Goal: Task Accomplishment & Management: Manage account settings

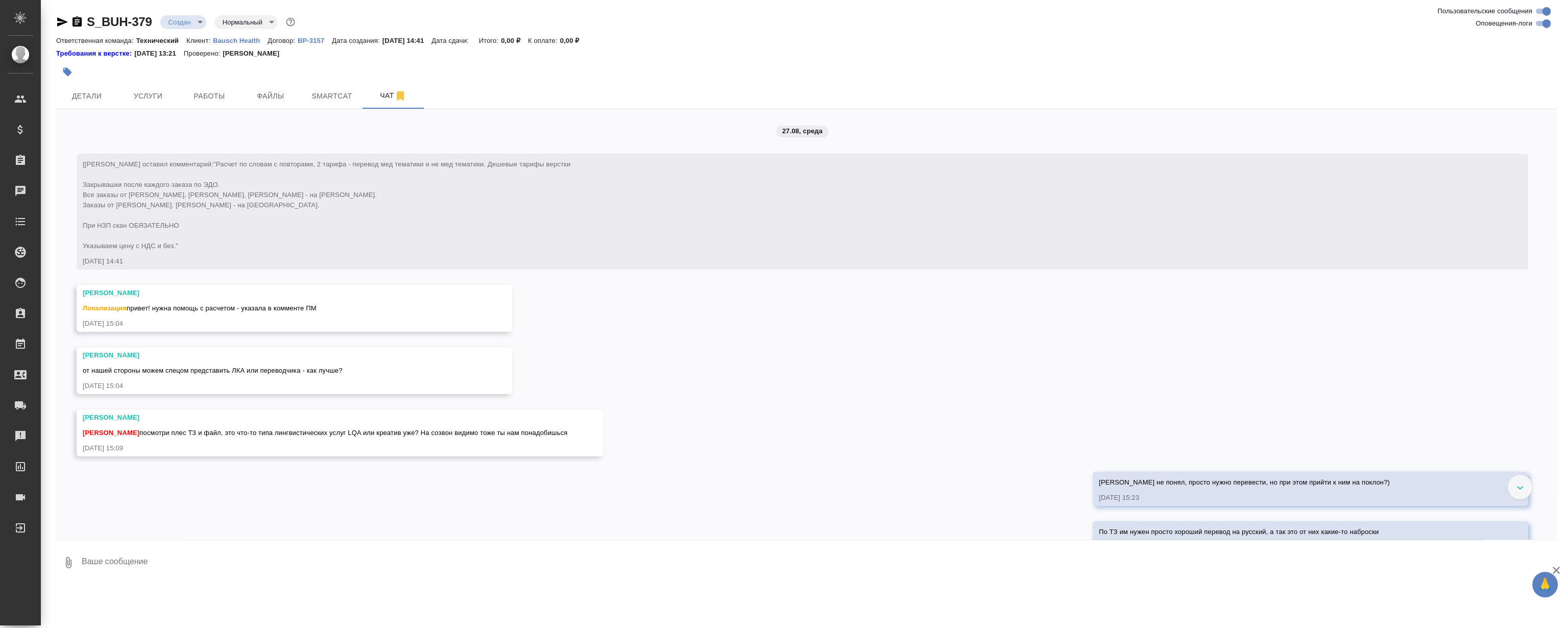
scroll to position [361, 0]
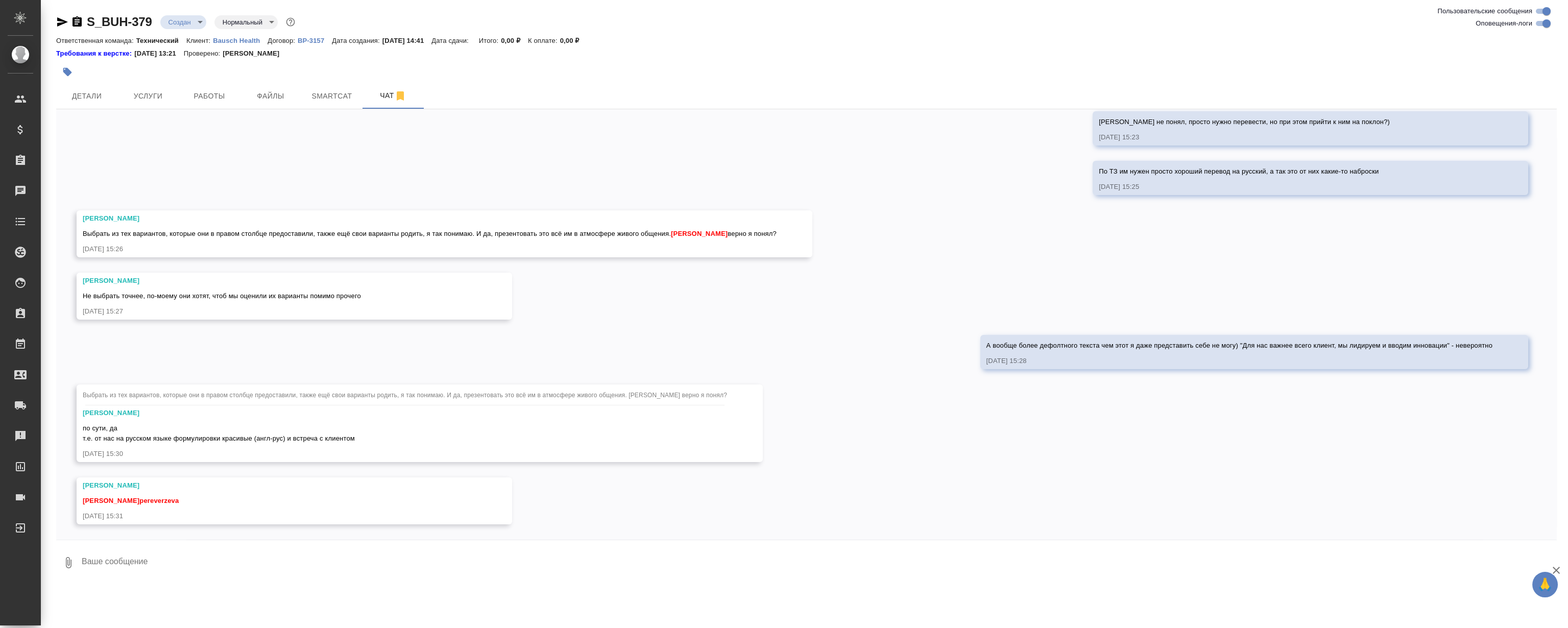
click at [520, 166] on div "27.08, среда [Никифорова Валерия] Клиент оставил комментарий: "Расчет по словам…" at bounding box center [806, 324] width 1500 height 430
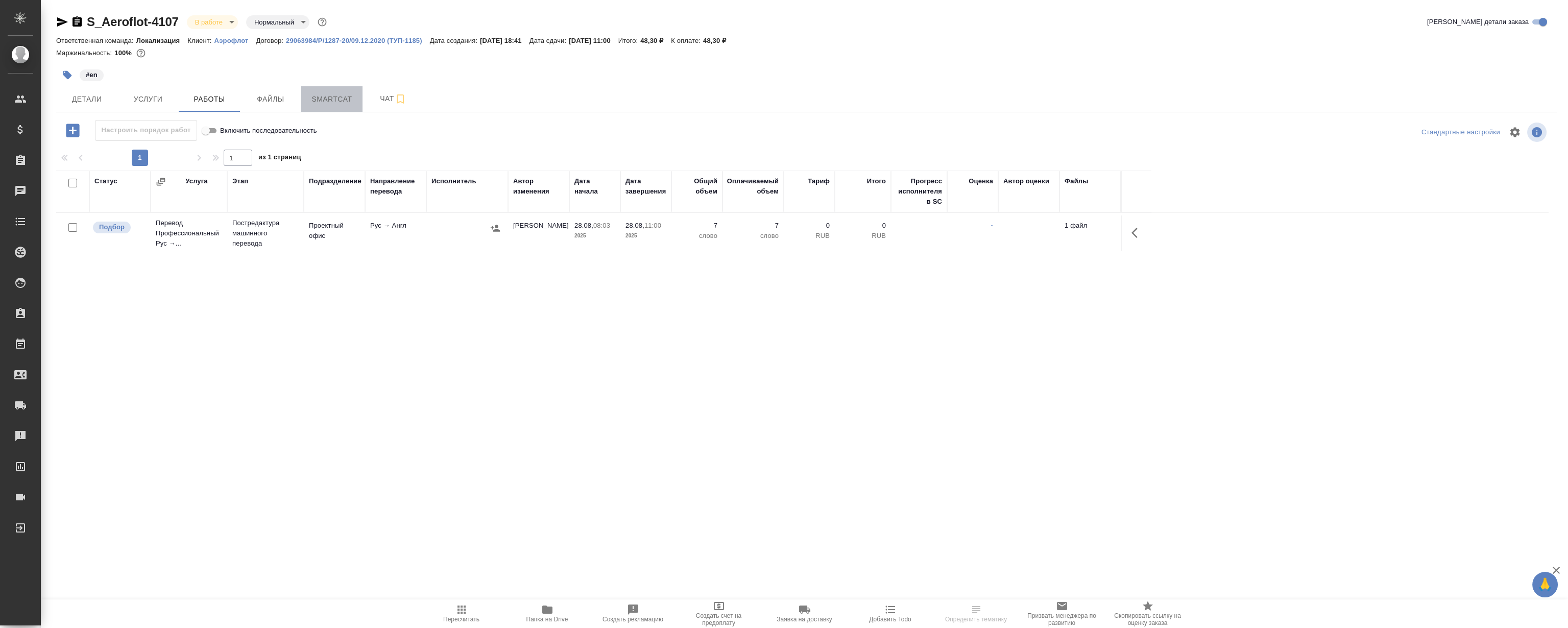
click at [347, 92] on button "Smartcat" at bounding box center [331, 99] width 61 height 25
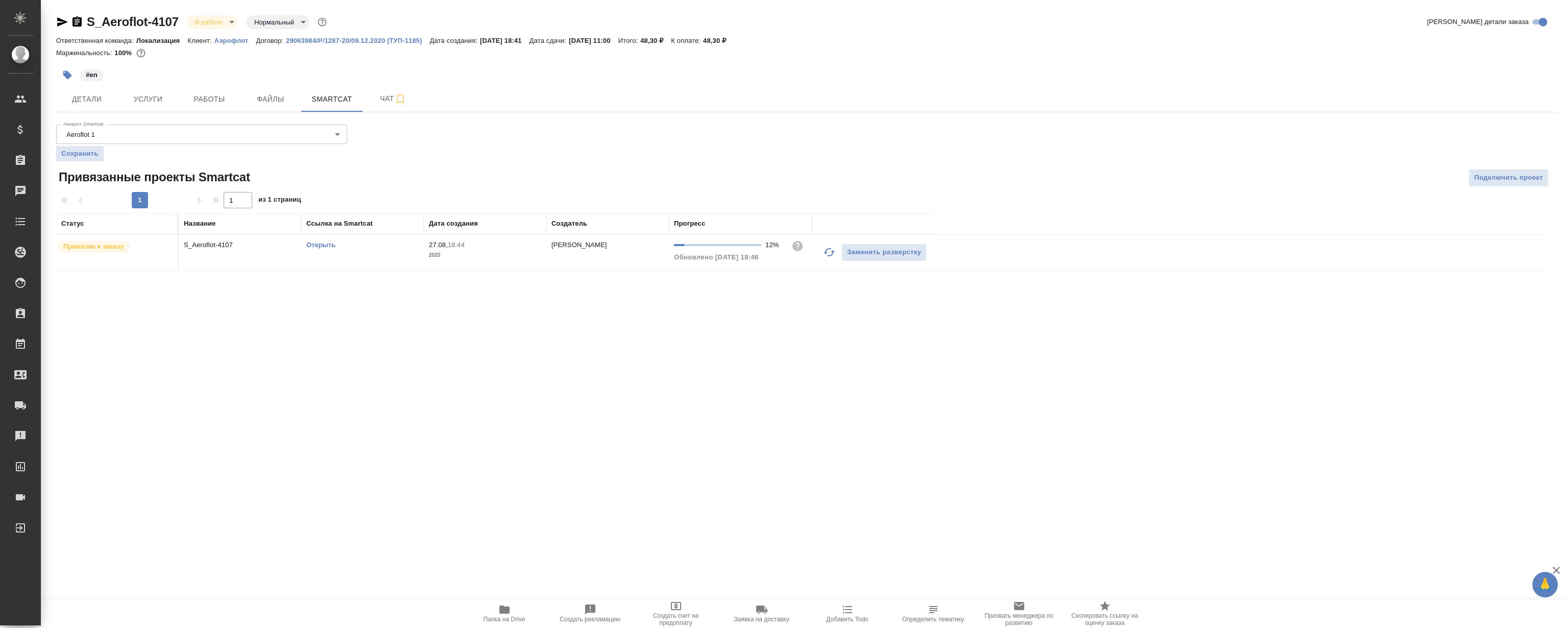
click at [318, 242] on link "Открыть" at bounding box center [320, 244] width 29 height 7
click at [193, 100] on span "Работы" at bounding box center [209, 99] width 49 height 13
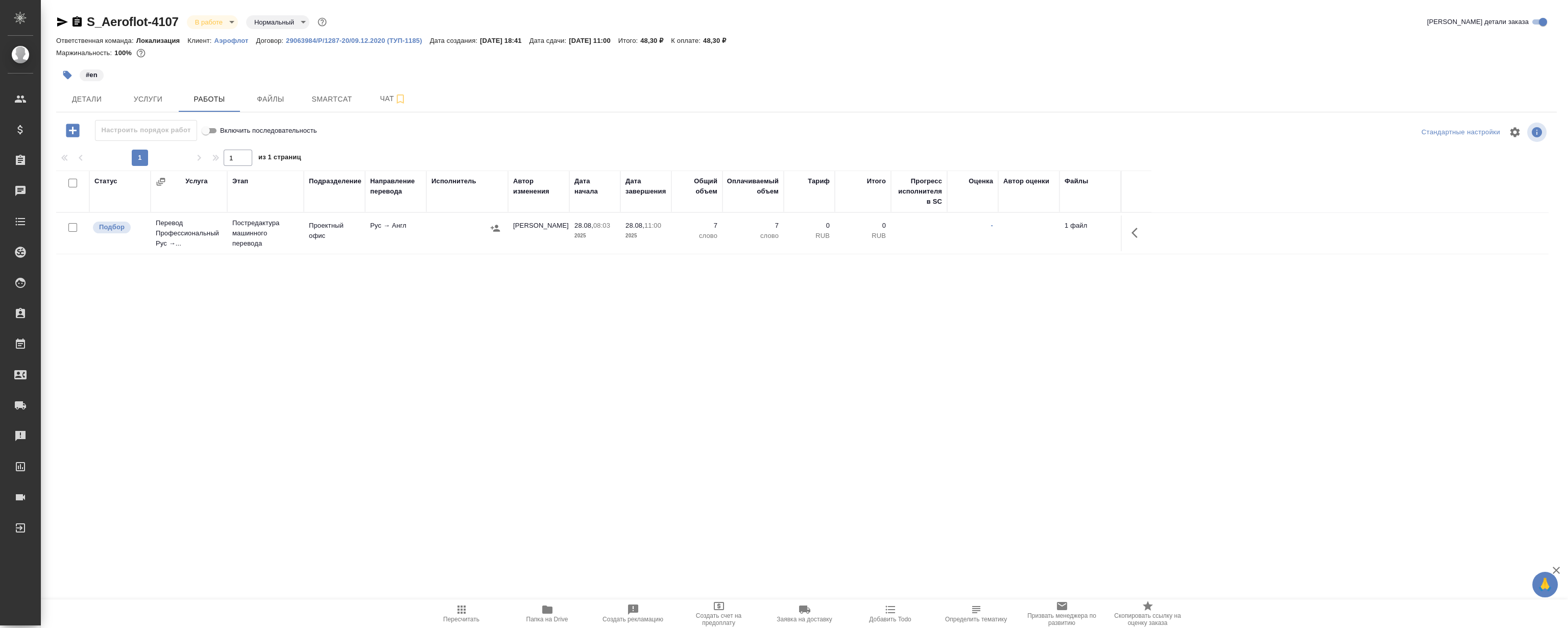
click at [1137, 230] on icon "button" at bounding box center [1138, 233] width 12 height 12
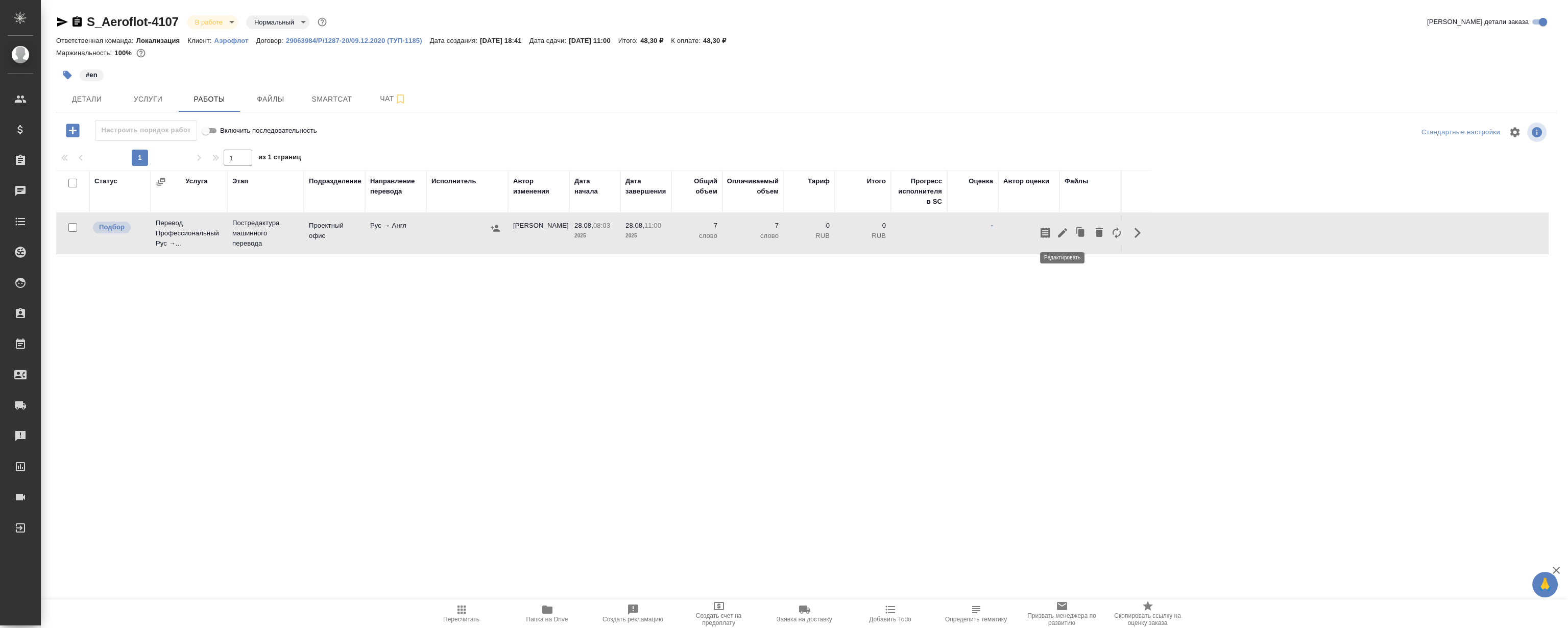
click at [1062, 236] on icon "button" at bounding box center [1062, 233] width 12 height 12
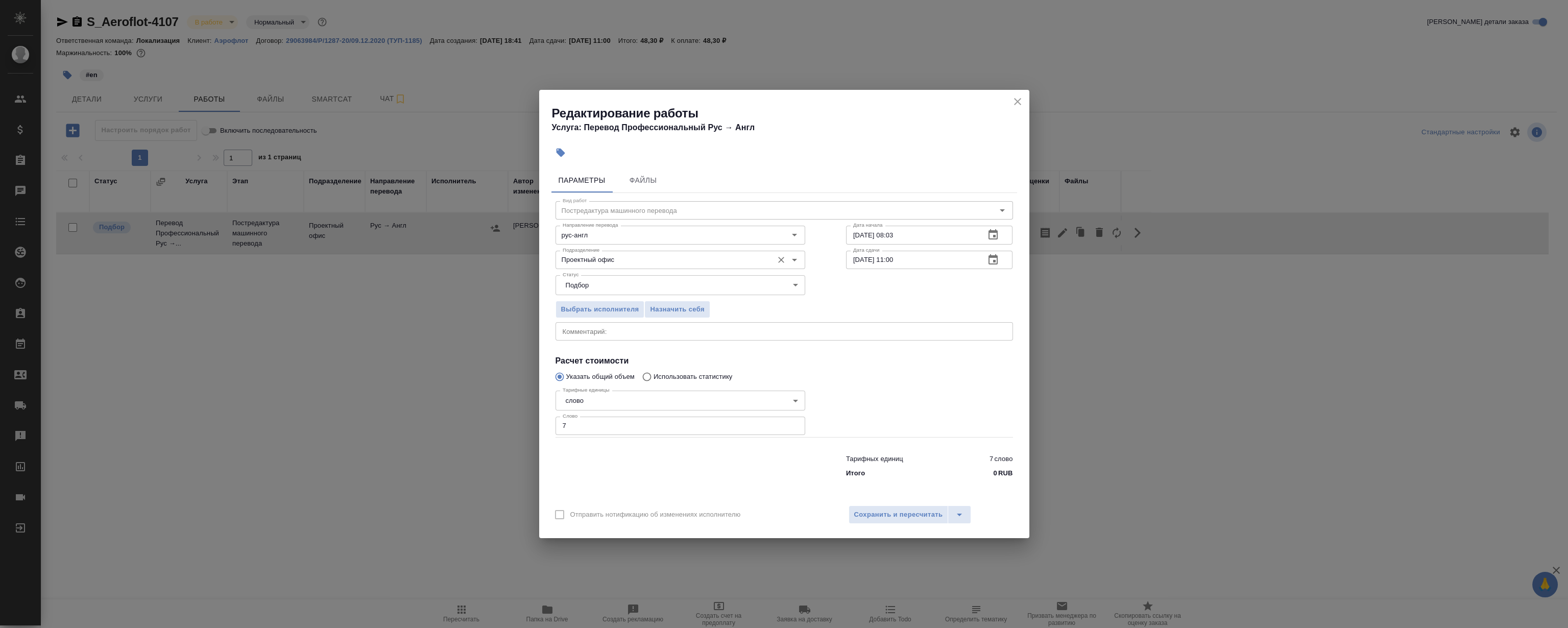
click at [618, 251] on div "Проектный офис Подразделение" at bounding box center [680, 260] width 249 height 18
click at [615, 275] on li "LocQA" at bounding box center [679, 283] width 249 height 18
type input "LocQA"
click at [605, 280] on body "🙏 .cls-1 fill:#fff; AWATERA Magerramov Ruslan Клиенты Спецификации Заказы 0 Чат…" at bounding box center [784, 314] width 1568 height 628
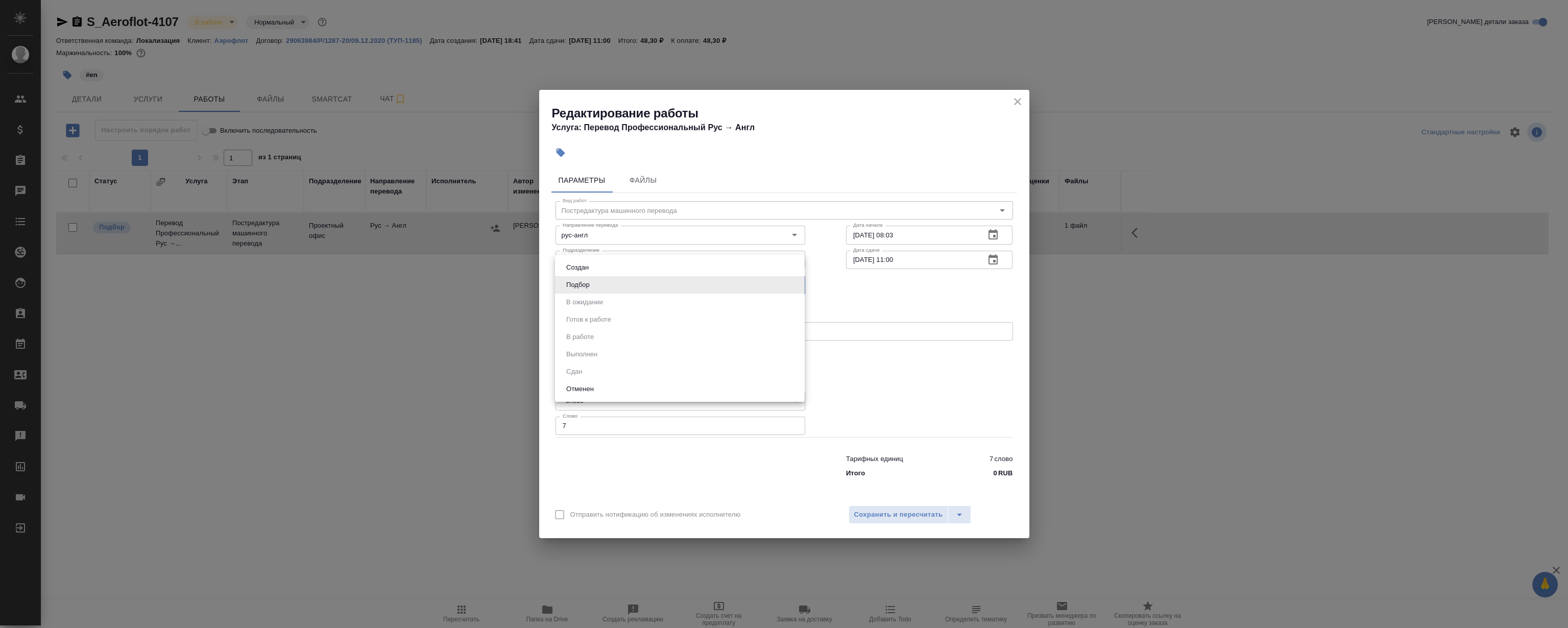
click at [902, 372] on div at bounding box center [784, 314] width 1568 height 628
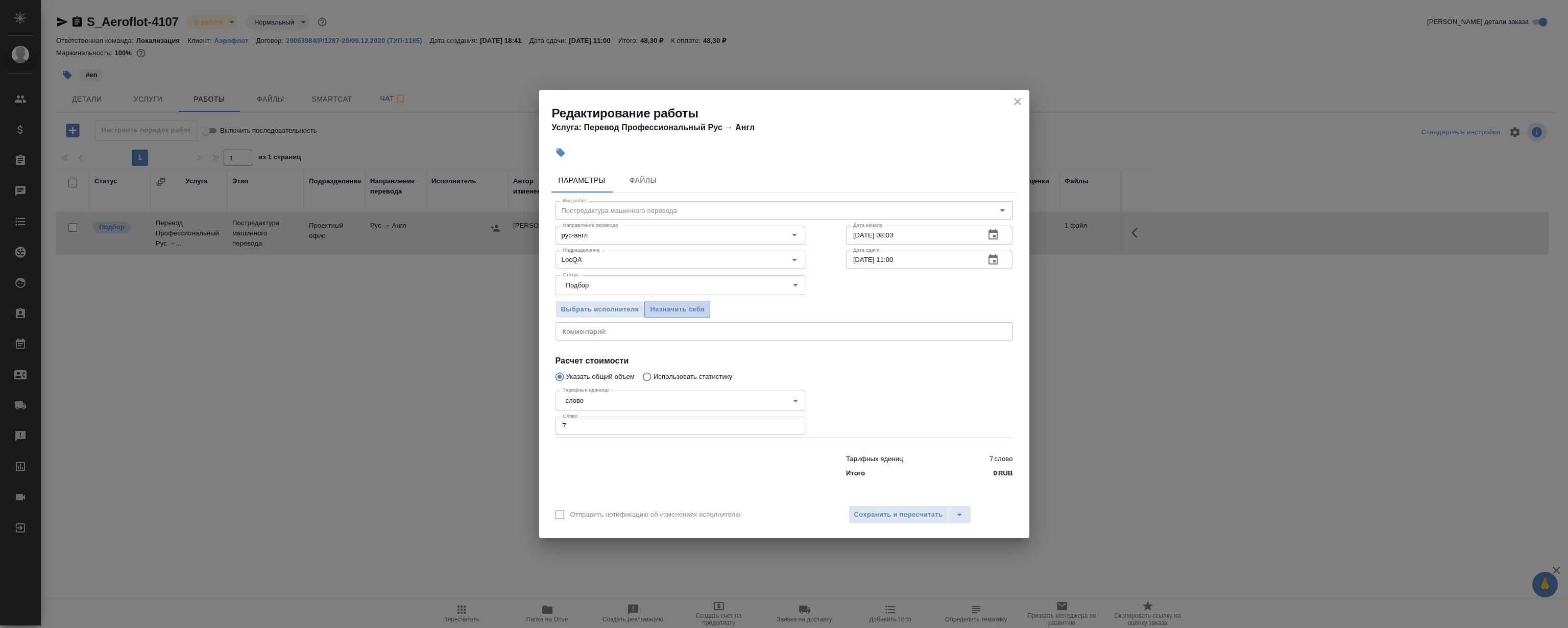
click at [701, 312] on span "Назначить себя" at bounding box center [677, 309] width 54 height 12
click at [1011, 102] on icon "close" at bounding box center [1017, 102] width 12 height 12
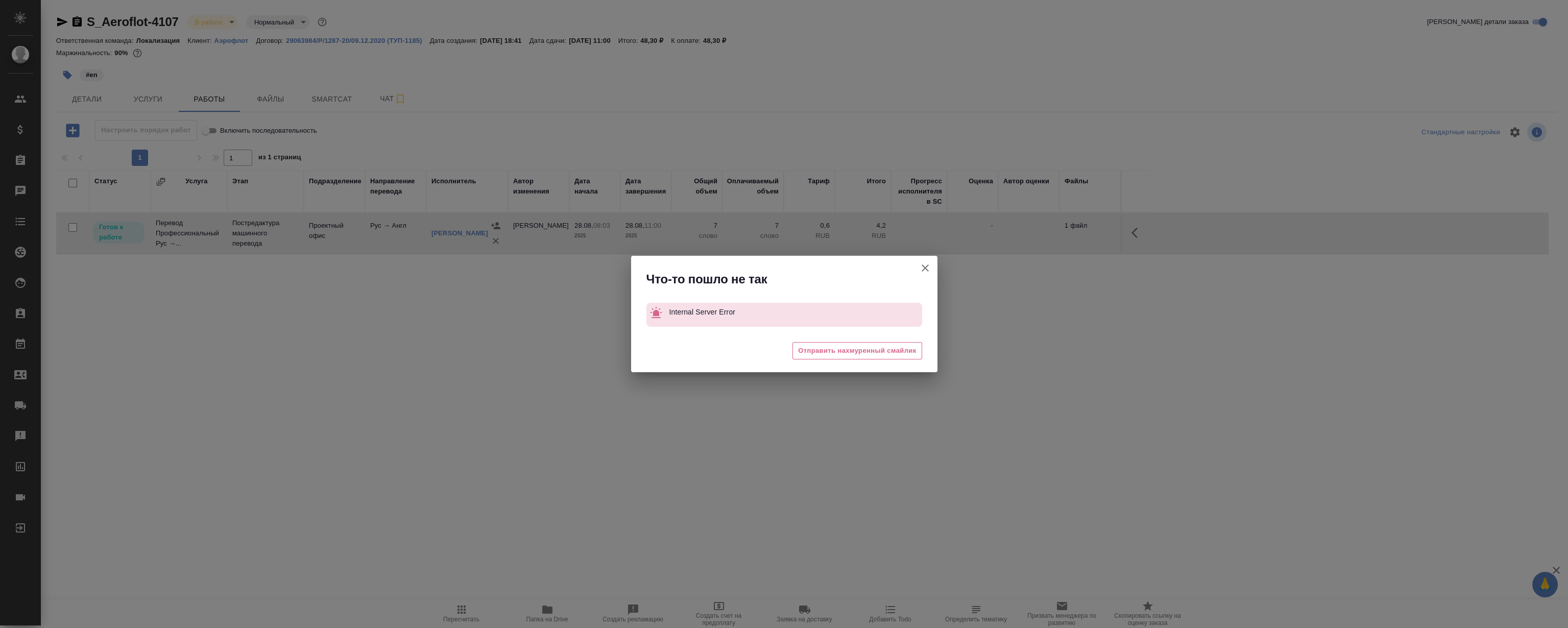
drag, startPoint x: 926, startPoint y: 265, endPoint x: 957, endPoint y: 261, distance: 31.3
click at [926, 265] on icon "button" at bounding box center [925, 268] width 12 height 12
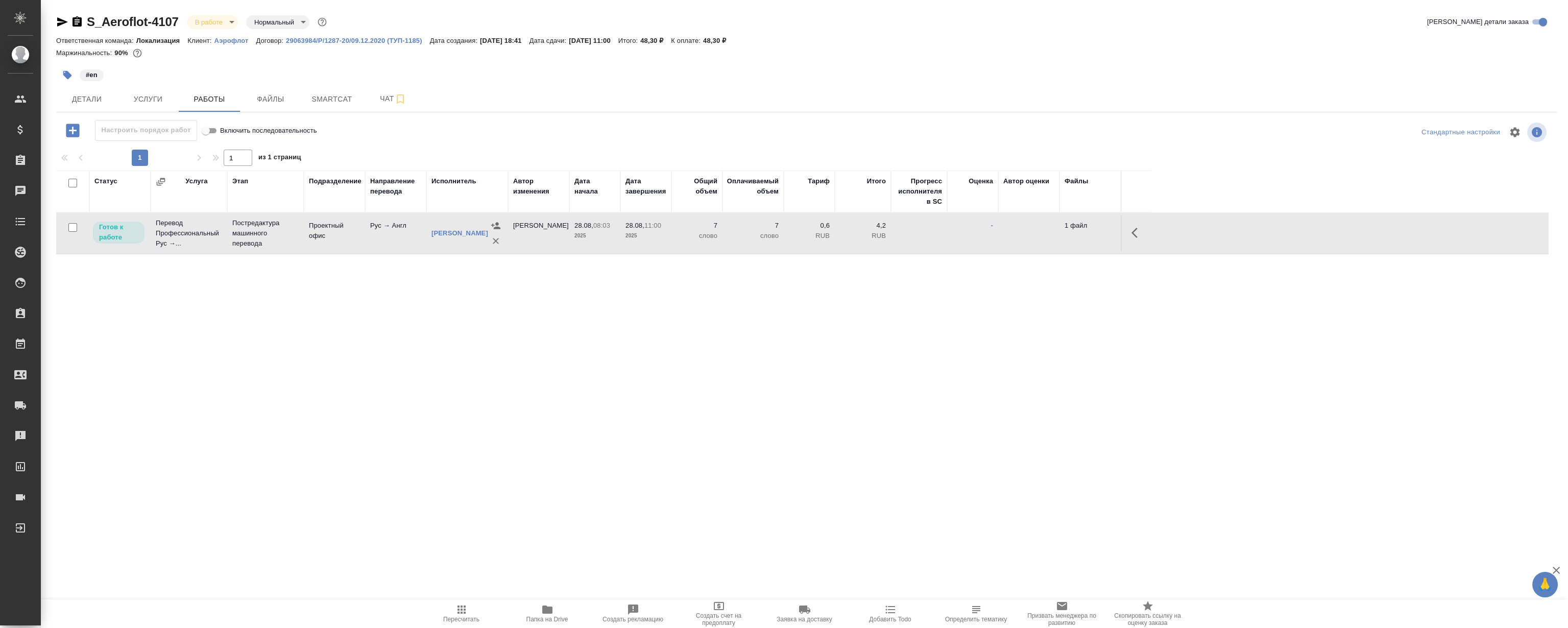
click at [1136, 230] on icon "button" at bounding box center [1138, 233] width 12 height 12
click at [1064, 231] on icon "button" at bounding box center [1062, 233] width 9 height 9
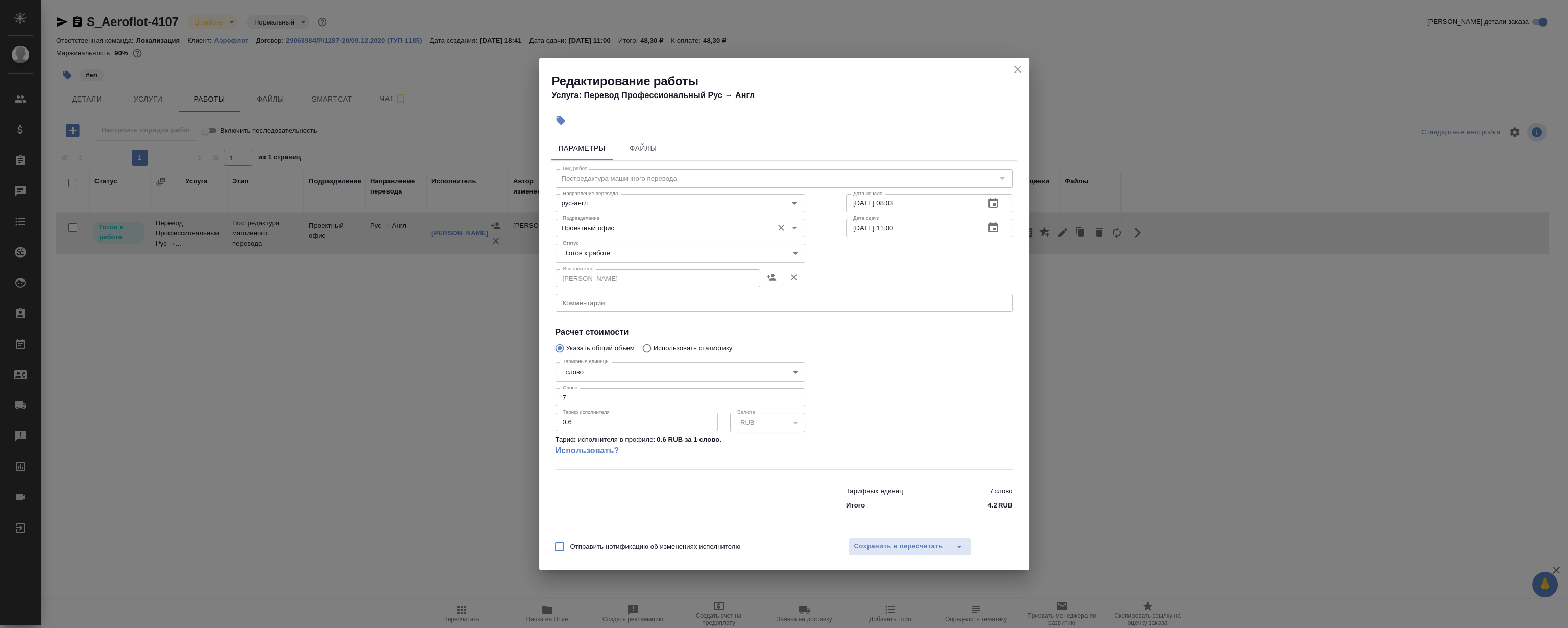
click at [650, 225] on input "Проектный офис" at bounding box center [663, 228] width 209 height 12
click at [612, 249] on li "LocQA" at bounding box center [679, 251] width 249 height 18
type input "LocQA"
click at [602, 252] on body "🙏 .cls-1 fill:#fff; AWATERA Magerramov Ruslan Клиенты Спецификации Заказы 0 Чат…" at bounding box center [784, 314] width 1568 height 628
click at [616, 312] on li "Сдан" at bounding box center [679, 305] width 249 height 17
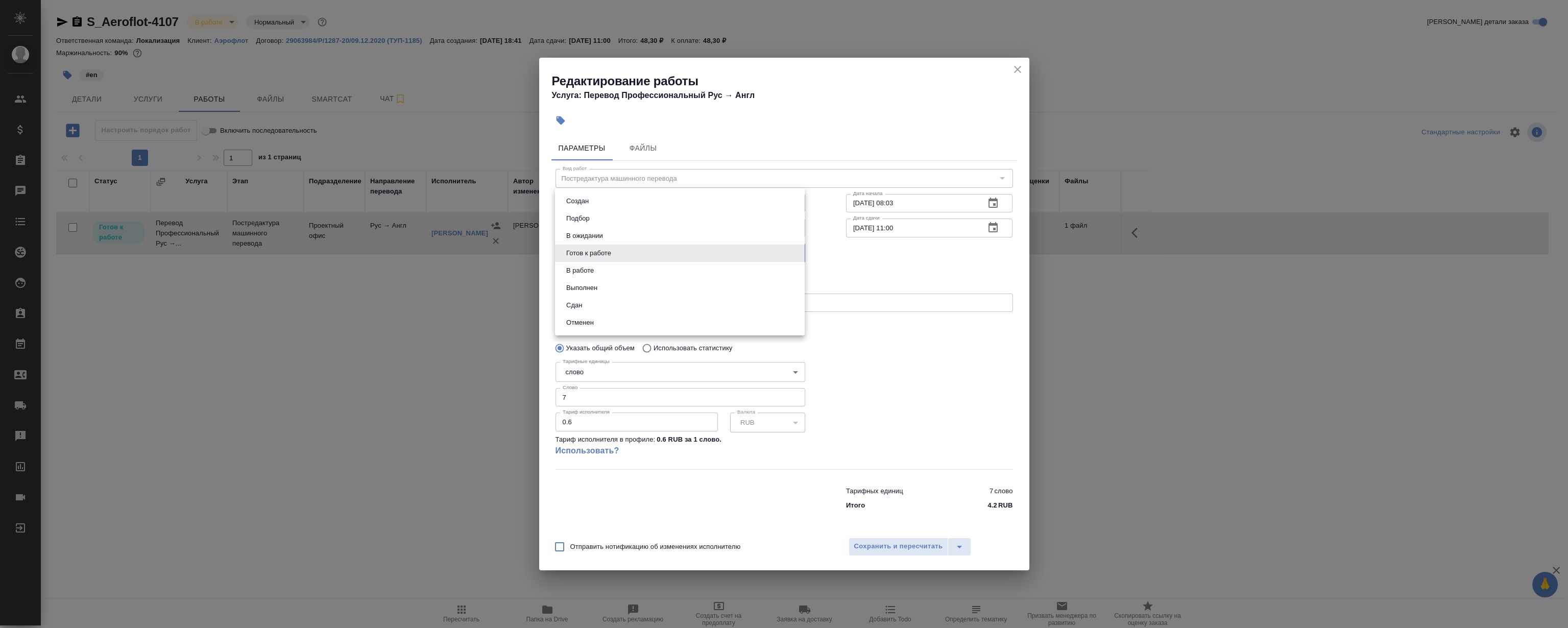
type input "closed"
click at [897, 545] on span "Сохранить и пересчитать" at bounding box center [899, 546] width 89 height 12
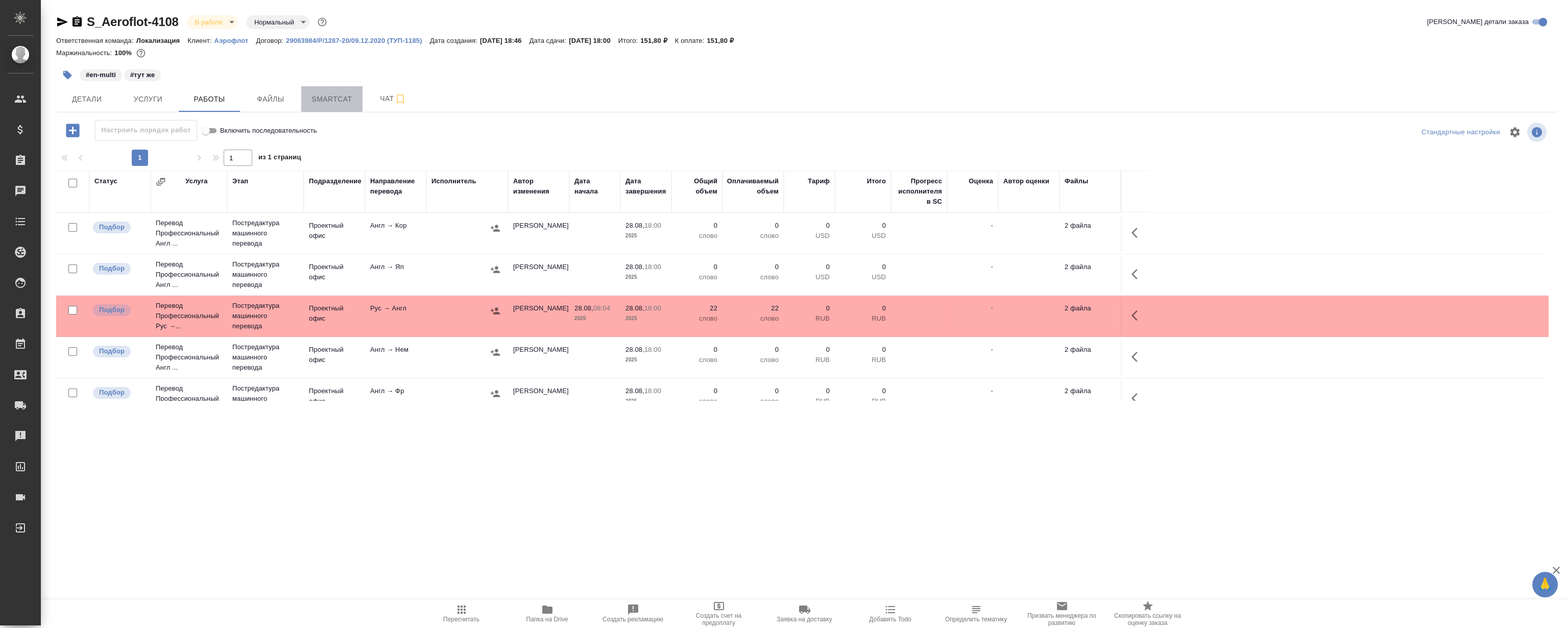
click at [342, 103] on span "Smartcat" at bounding box center [332, 99] width 49 height 13
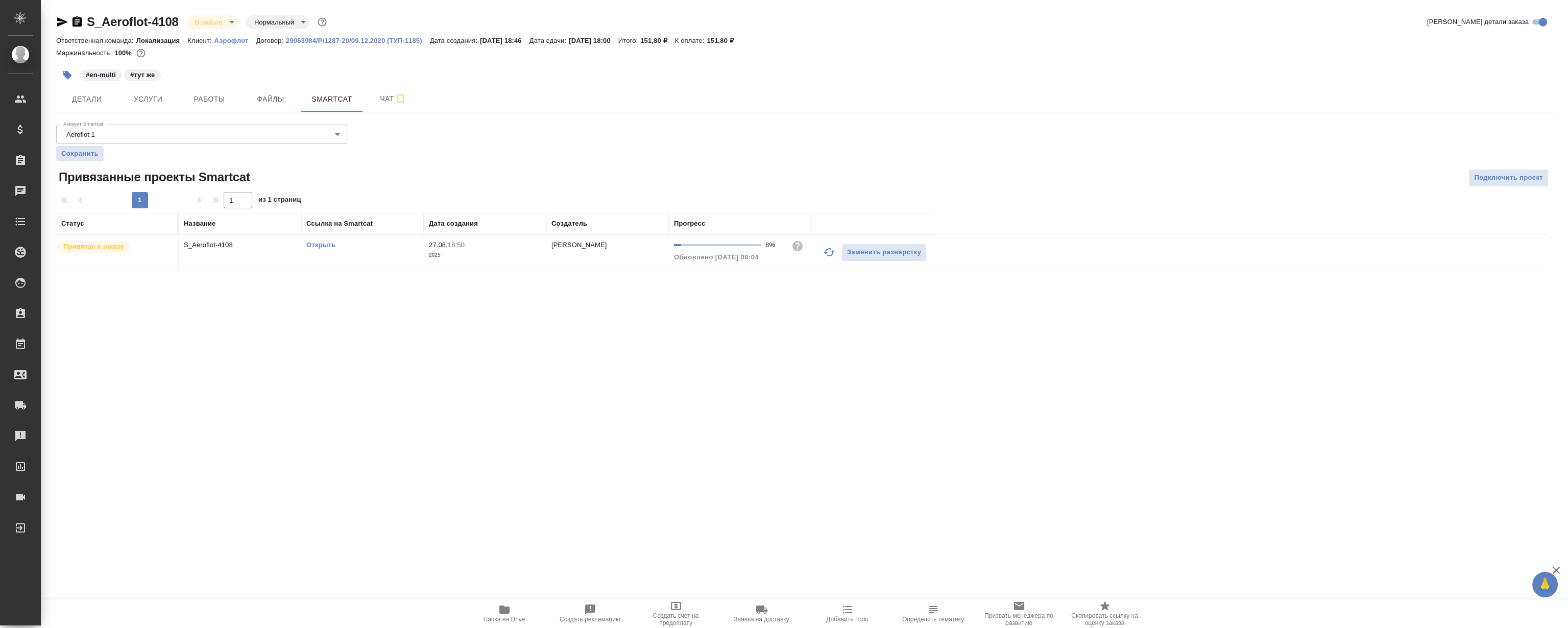
click at [312, 241] on link "Открыть" at bounding box center [320, 244] width 29 height 7
click at [207, 90] on button "Работы" at bounding box center [209, 99] width 61 height 25
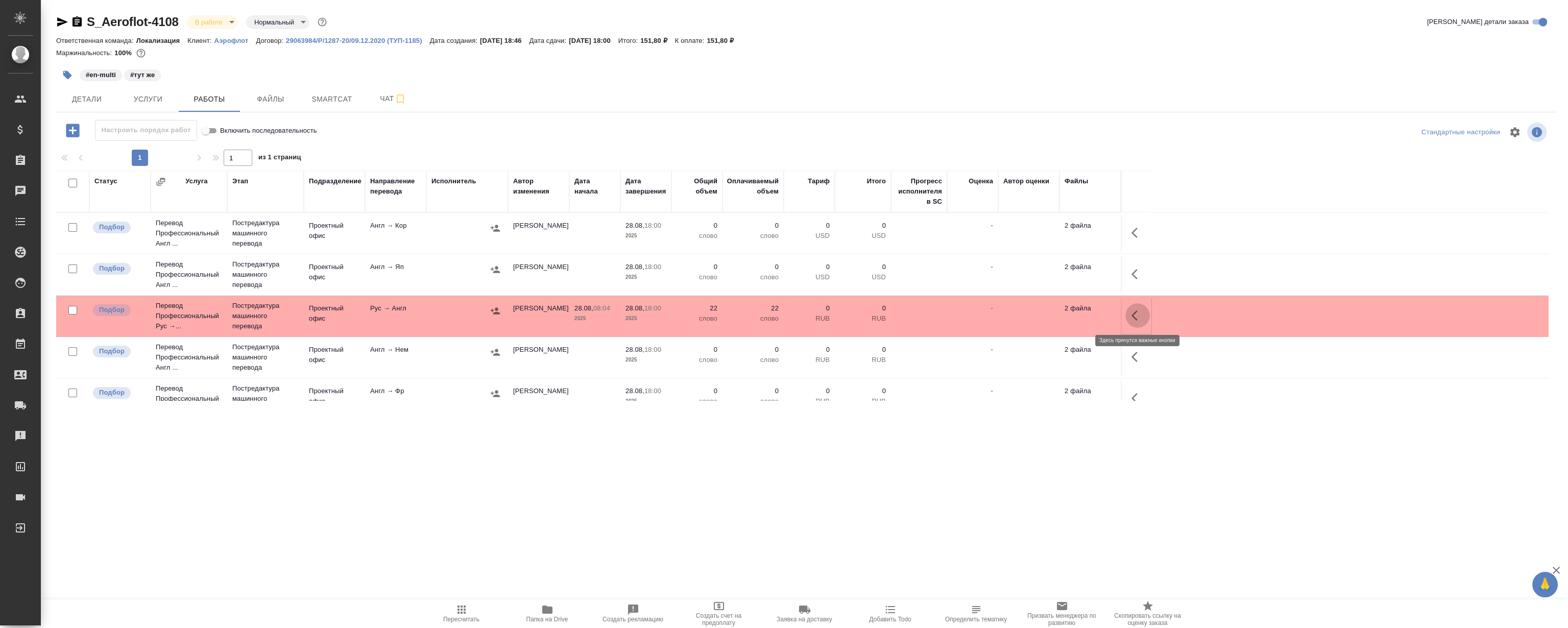
click at [1139, 313] on icon "button" at bounding box center [1138, 315] width 12 height 12
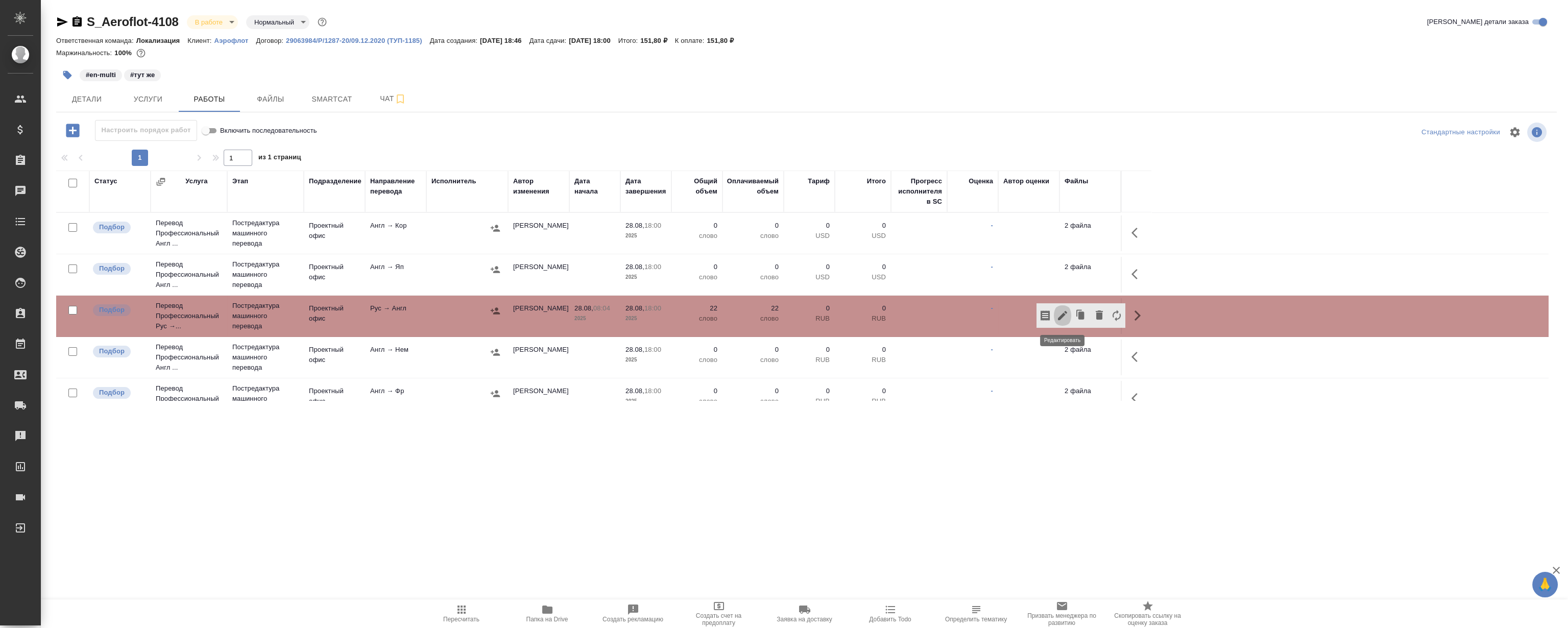
click at [1057, 312] on icon "button" at bounding box center [1062, 315] width 12 height 12
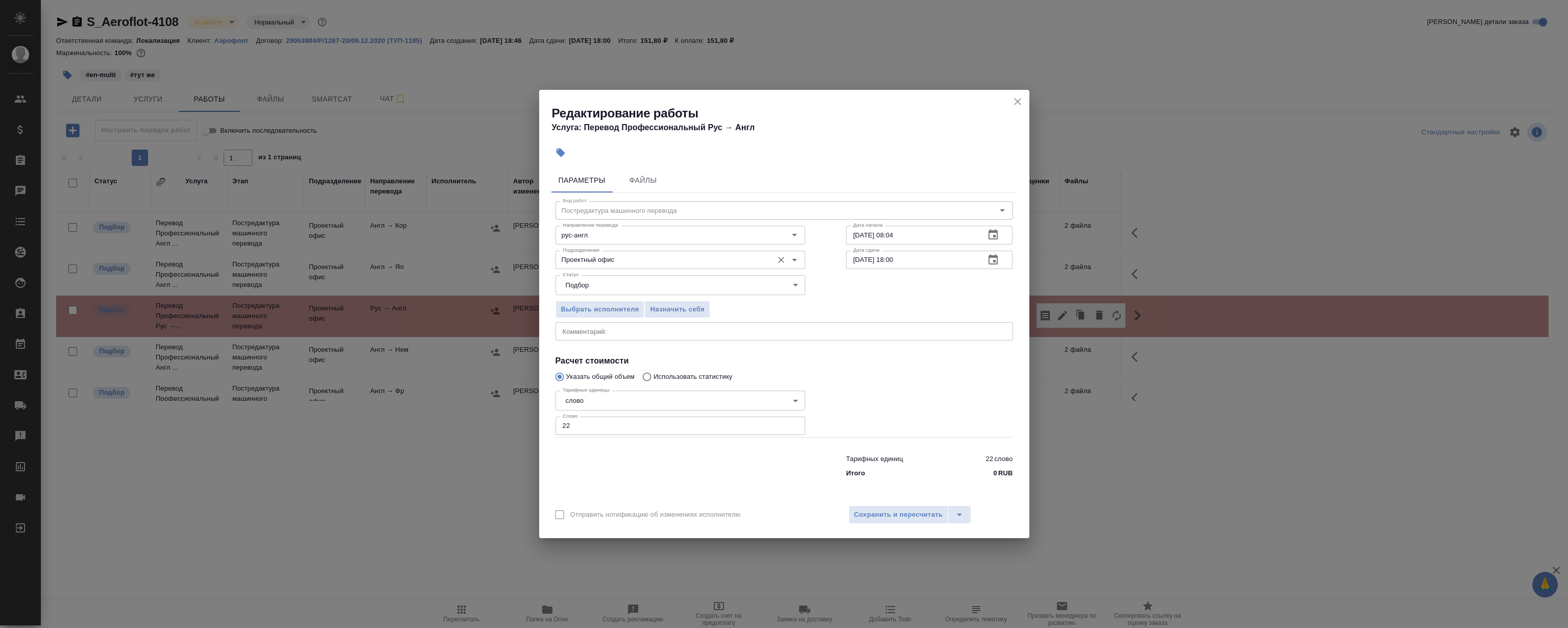
click at [597, 255] on input "Проектный офис" at bounding box center [663, 260] width 209 height 12
type input "lo"
click at [876, 366] on div at bounding box center [929, 411] width 208 height 91
click at [673, 310] on span "Назначить себя" at bounding box center [677, 309] width 54 height 12
click at [1017, 102] on icon "close" at bounding box center [1017, 102] width 7 height 7
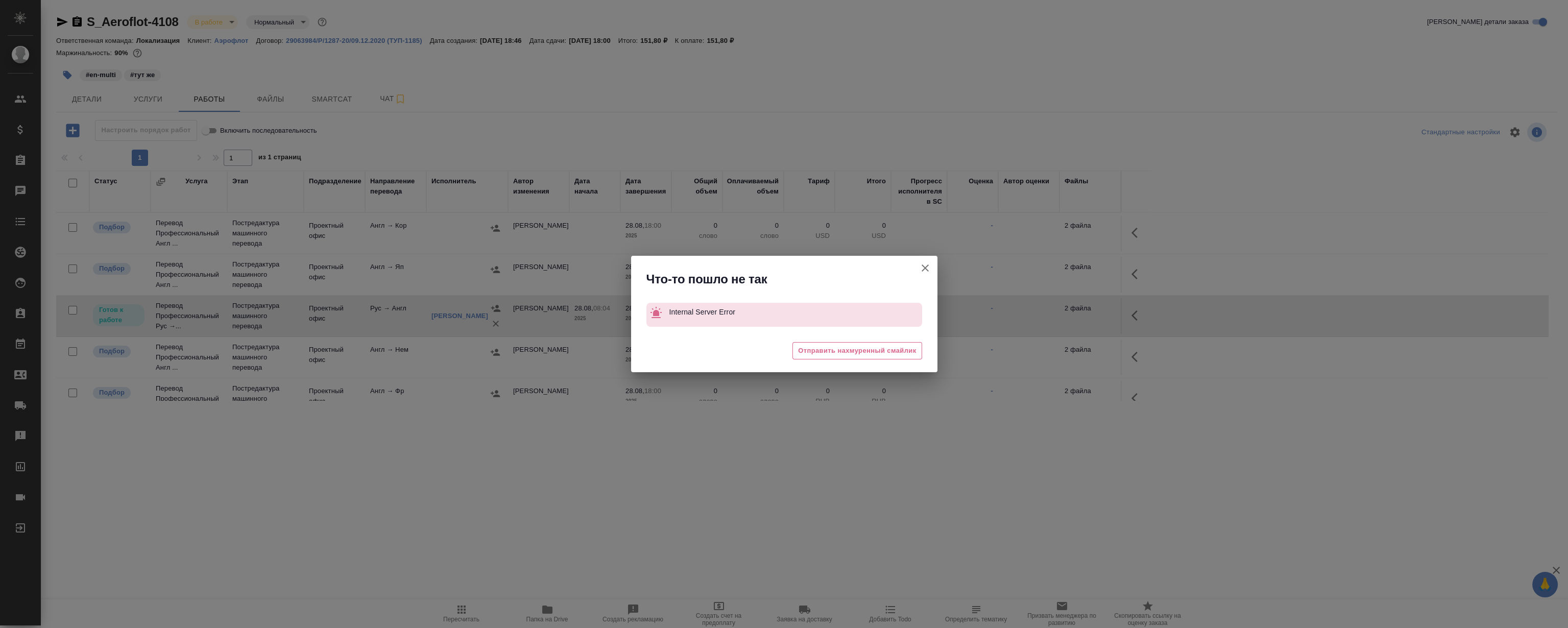
click at [927, 270] on icon "button" at bounding box center [925, 268] width 12 height 12
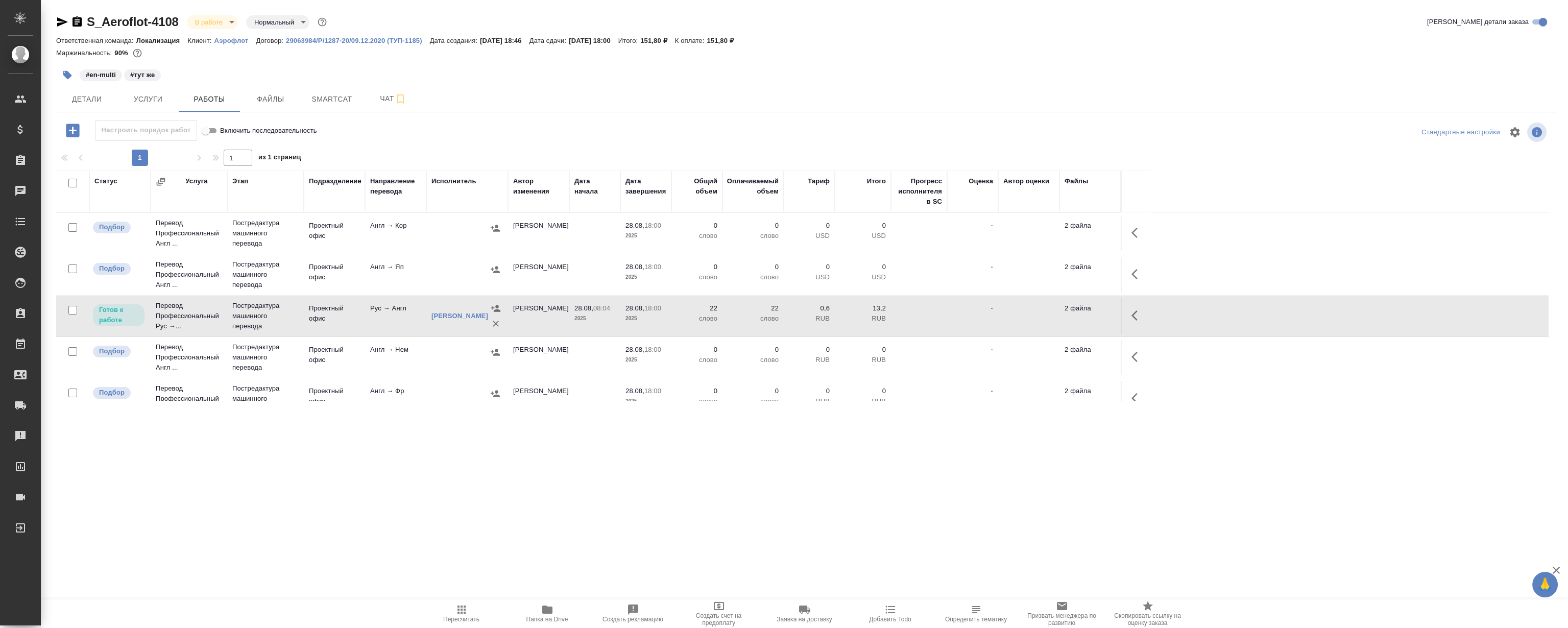
click at [1138, 318] on icon "button" at bounding box center [1138, 315] width 12 height 12
click at [1061, 315] on icon "button" at bounding box center [1062, 315] width 9 height 9
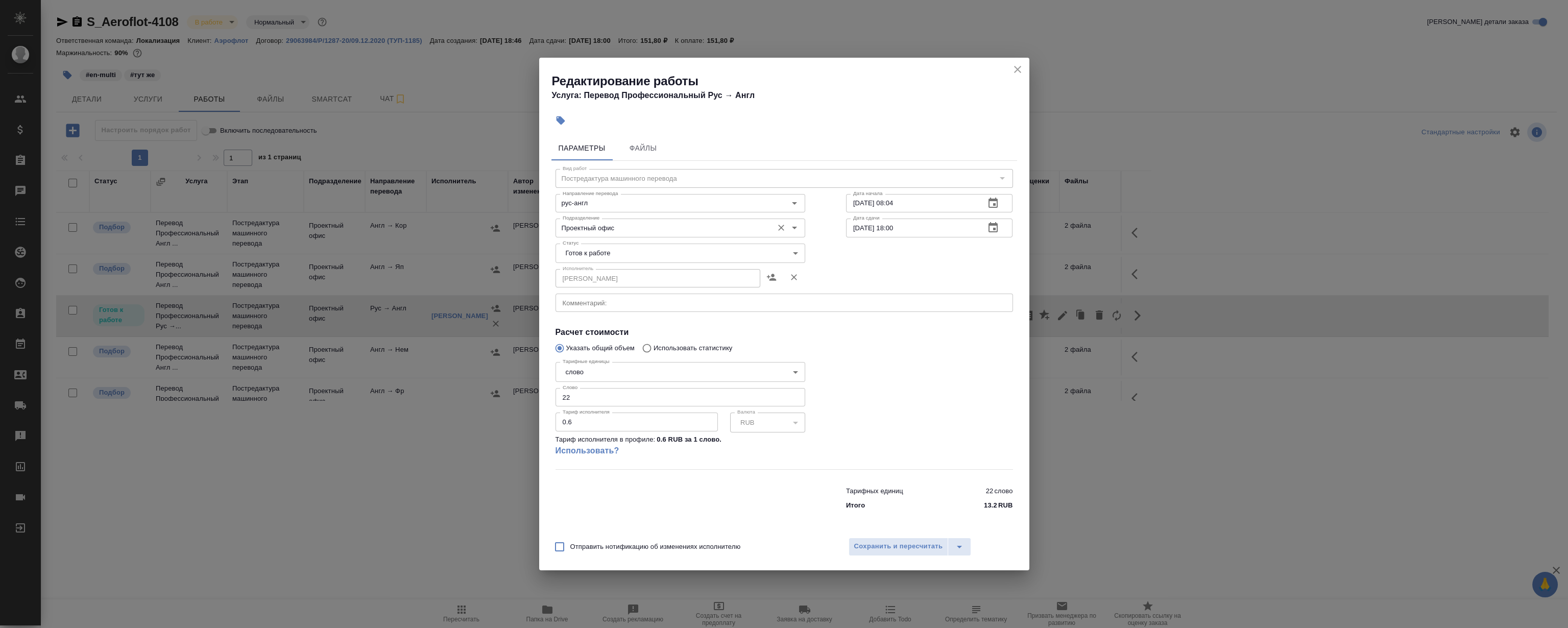
click at [655, 225] on input "Проектный офис" at bounding box center [663, 228] width 209 height 12
click at [602, 248] on li "LocQA" at bounding box center [679, 251] width 249 height 18
type input "LocQA"
click at [599, 255] on body "🙏 .cls-1 fill:#fff; AWATERA Magerramov Ruslan Клиенты Спецификации Заказы 0 Чат…" at bounding box center [784, 314] width 1568 height 628
click at [626, 303] on li "Сдан" at bounding box center [679, 305] width 249 height 17
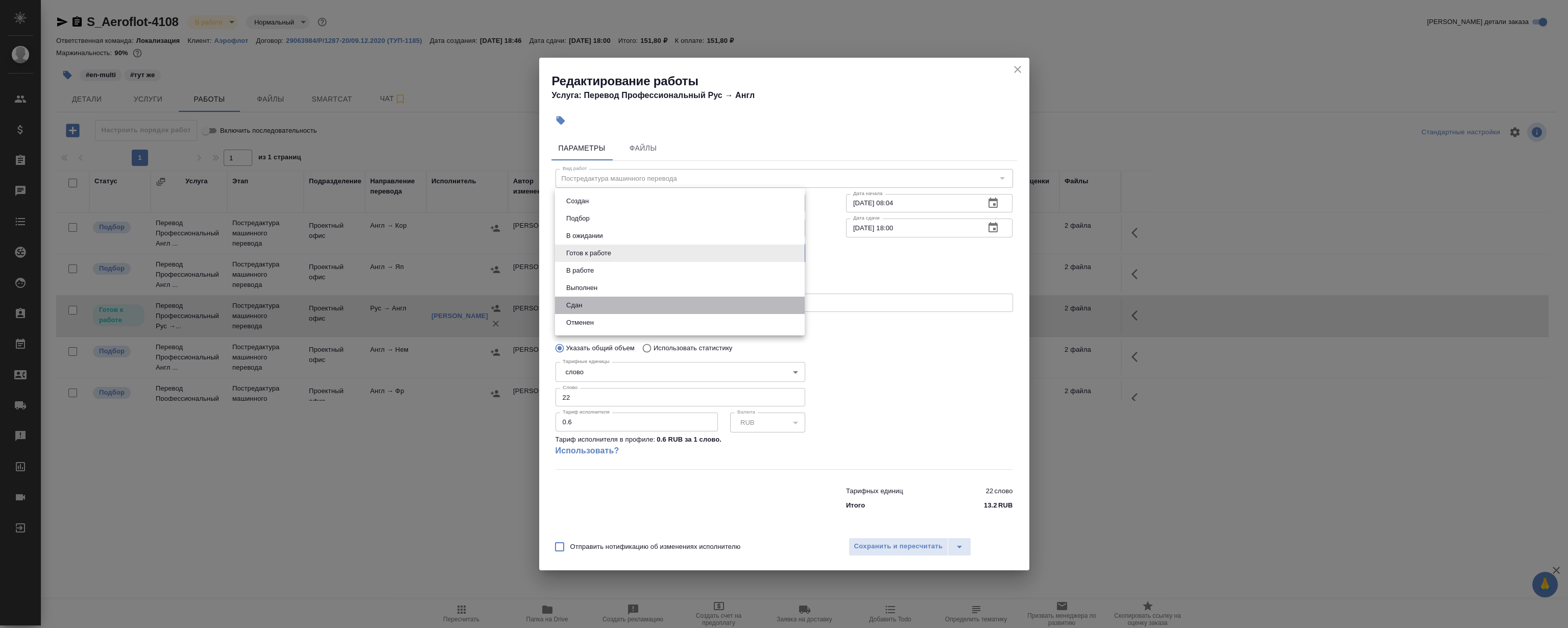
type input "closed"
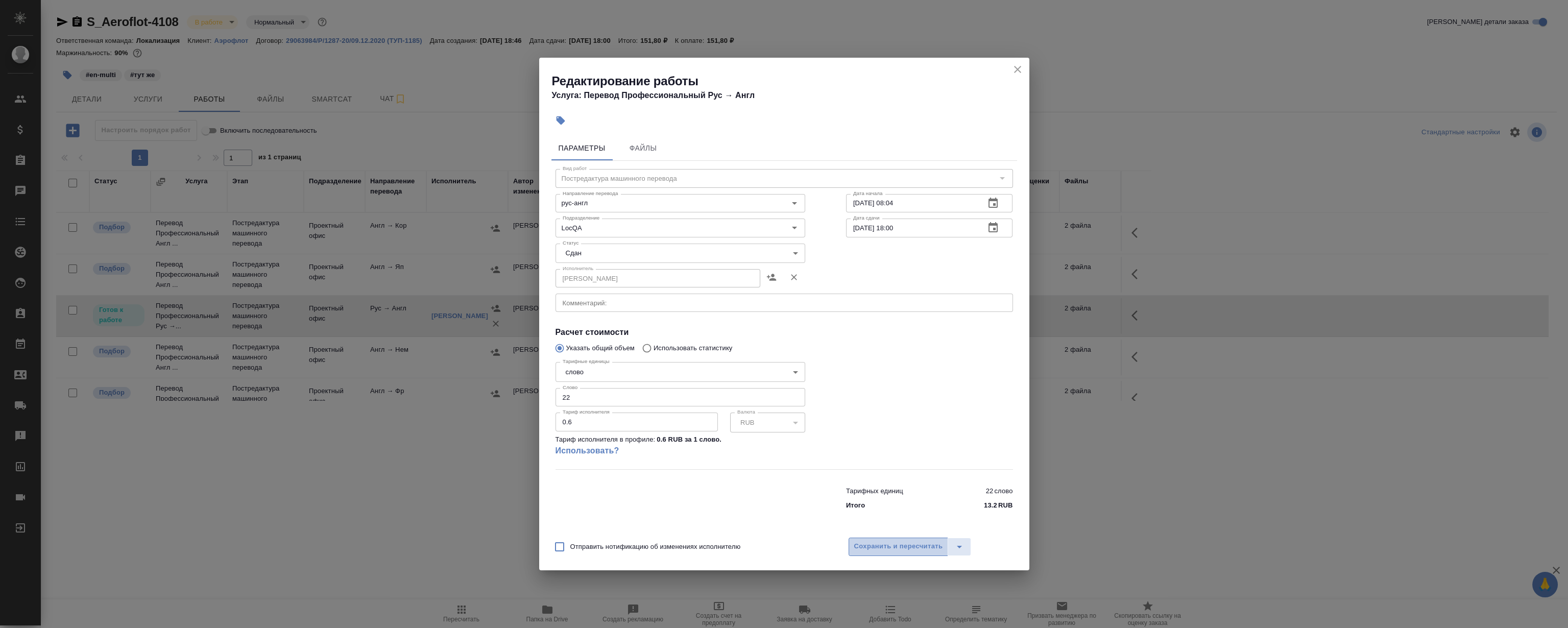
click at [862, 544] on span "Сохранить и пересчитать" at bounding box center [899, 546] width 89 height 12
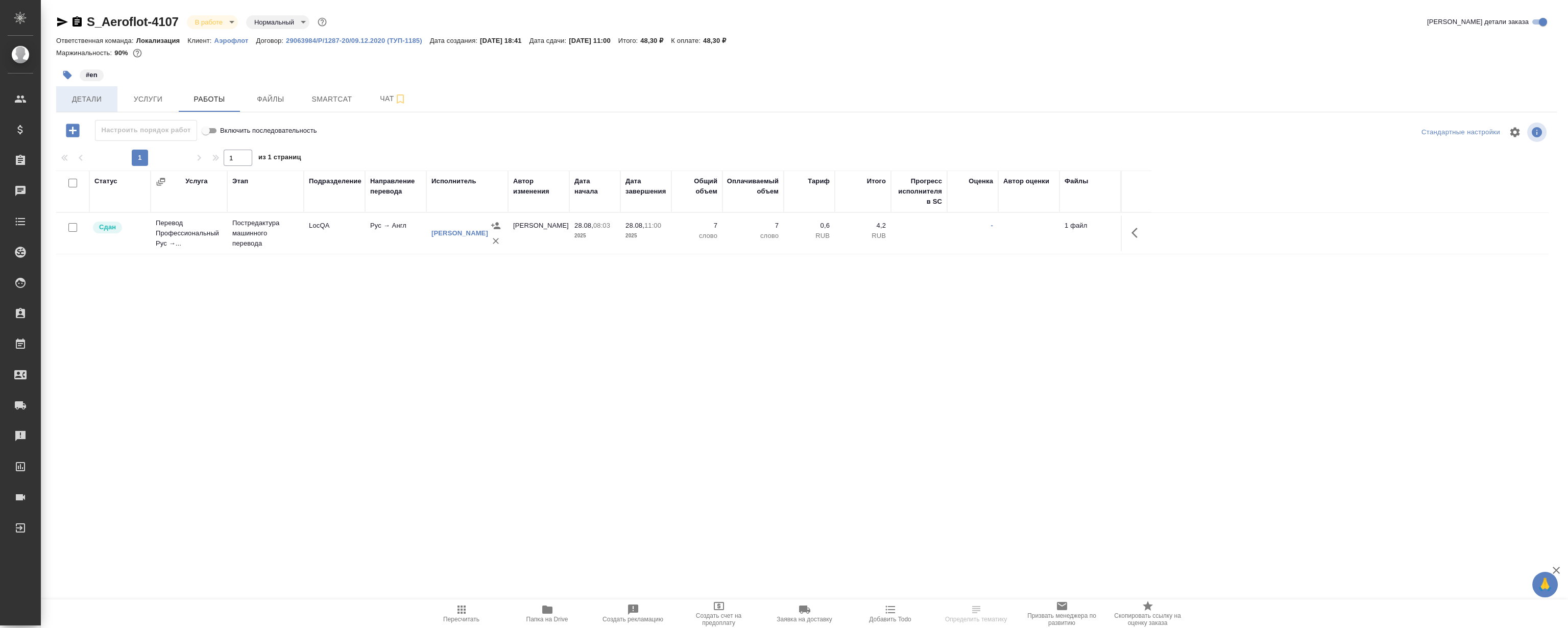
click at [92, 101] on span "Детали" at bounding box center [87, 99] width 49 height 13
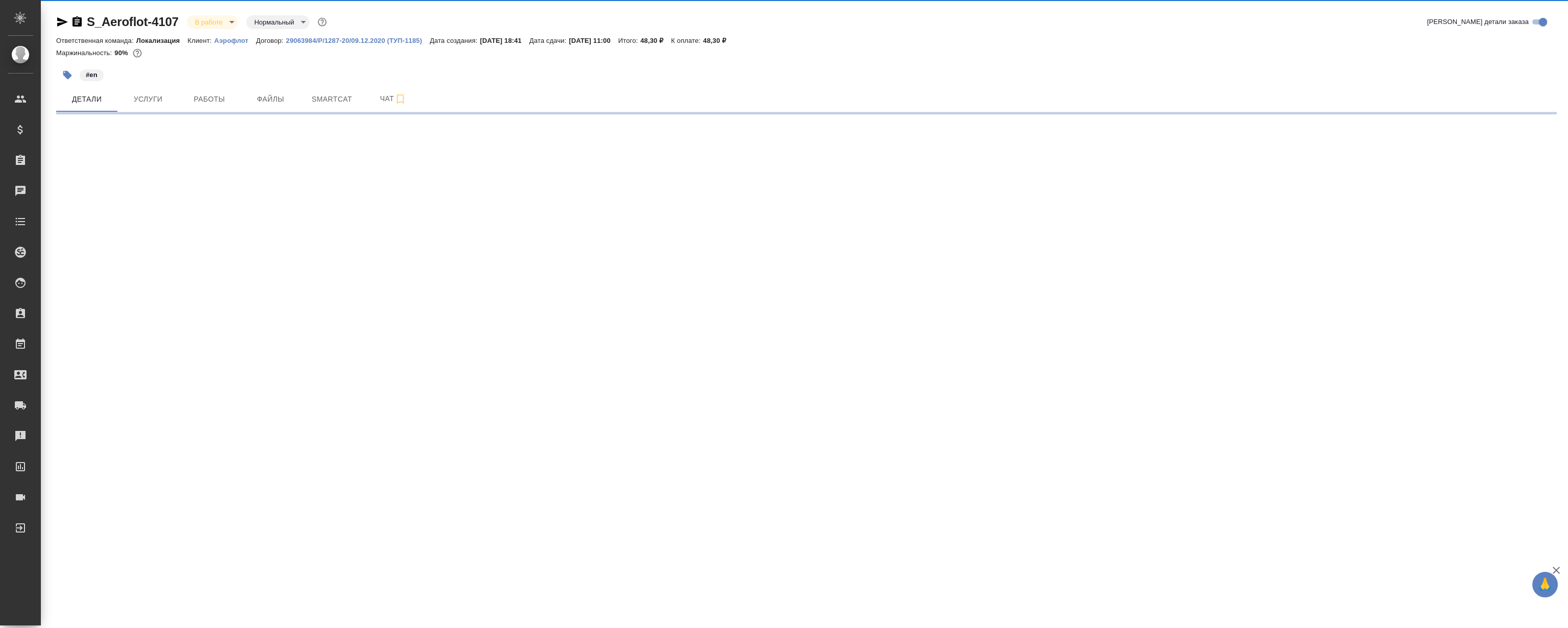
select select "RU"
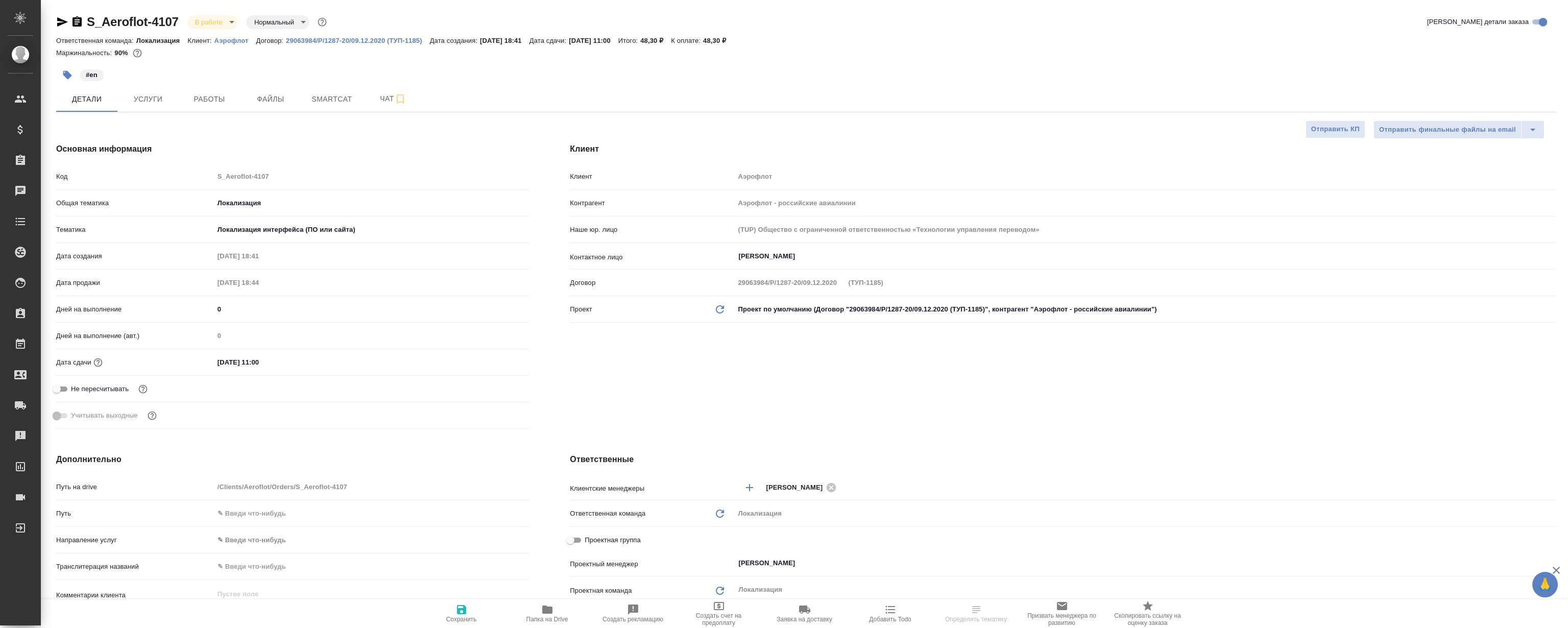
type textarea "x"
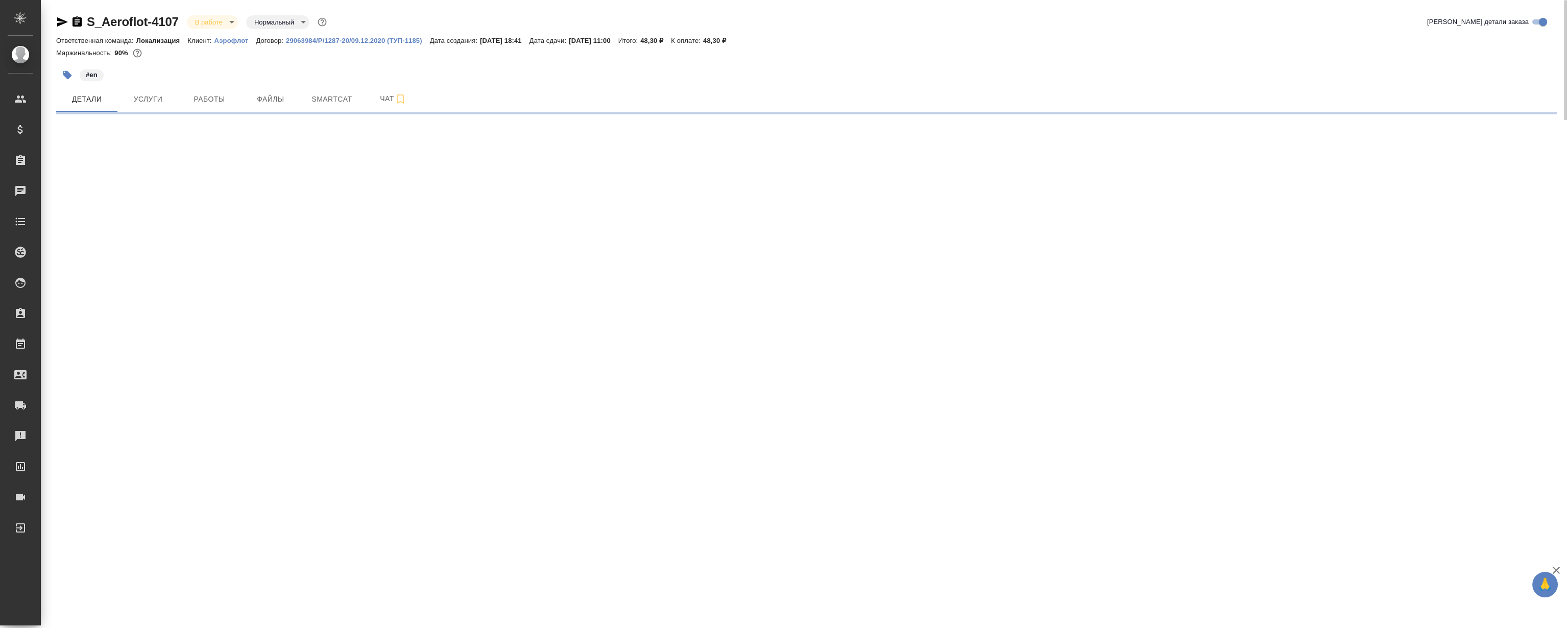
select select "RU"
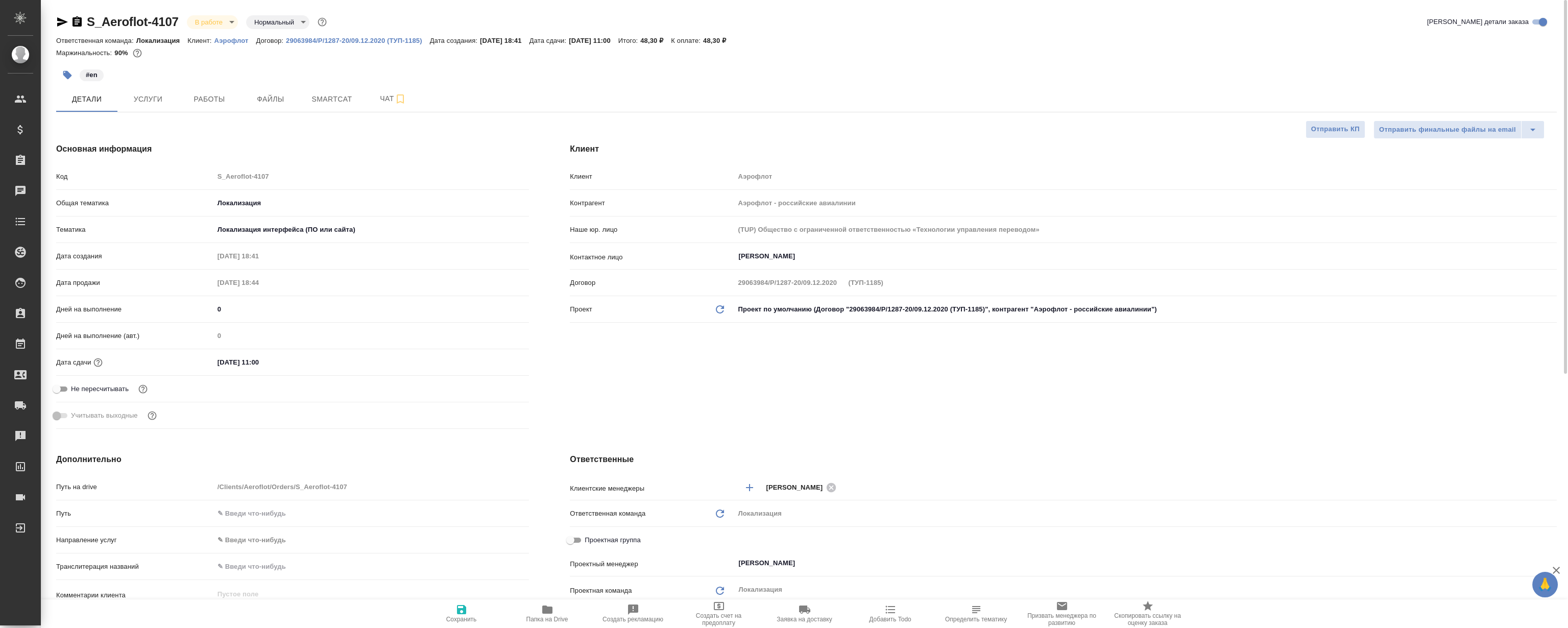
type textarea "x"
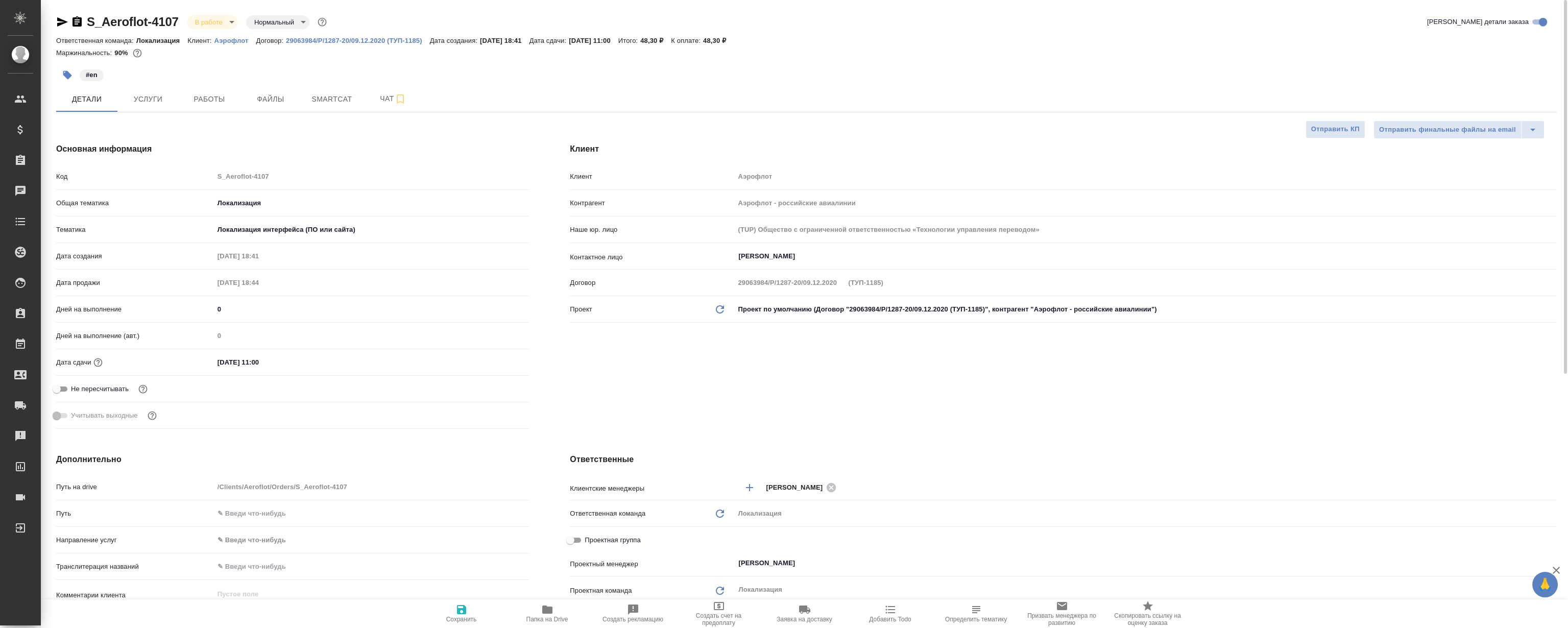
type textarea "x"
click at [327, 112] on hr at bounding box center [806, 112] width 1500 height 1
click at [327, 102] on span "Smartcat" at bounding box center [332, 99] width 49 height 13
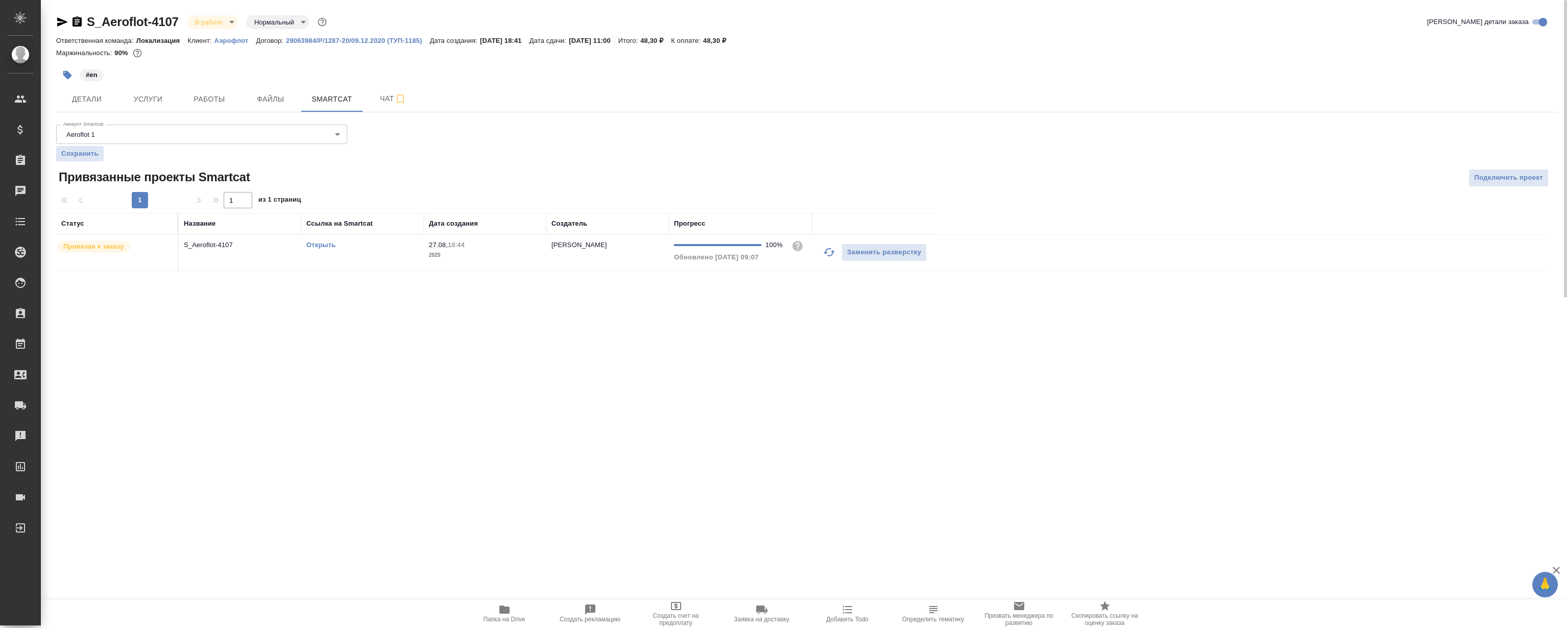
click at [324, 243] on link "Открыть" at bounding box center [320, 244] width 29 height 7
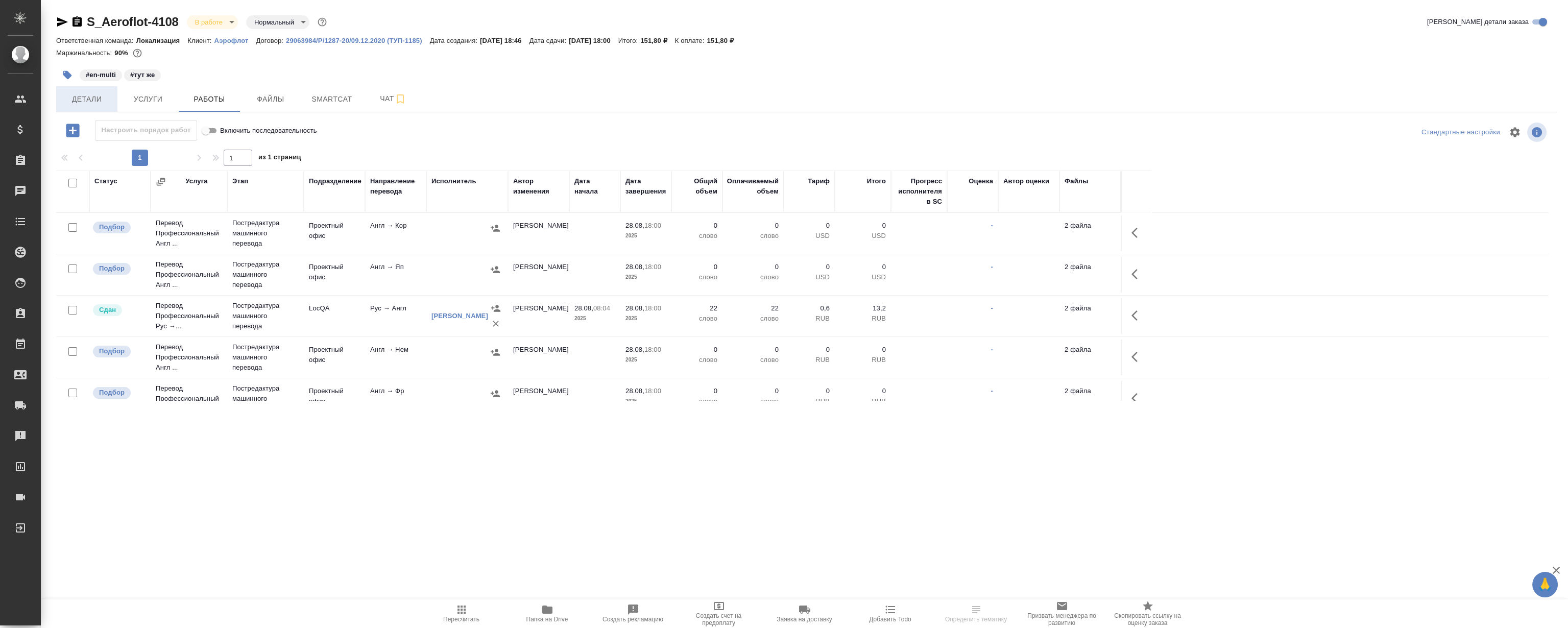
click at [86, 103] on span "Детали" at bounding box center [87, 99] width 49 height 13
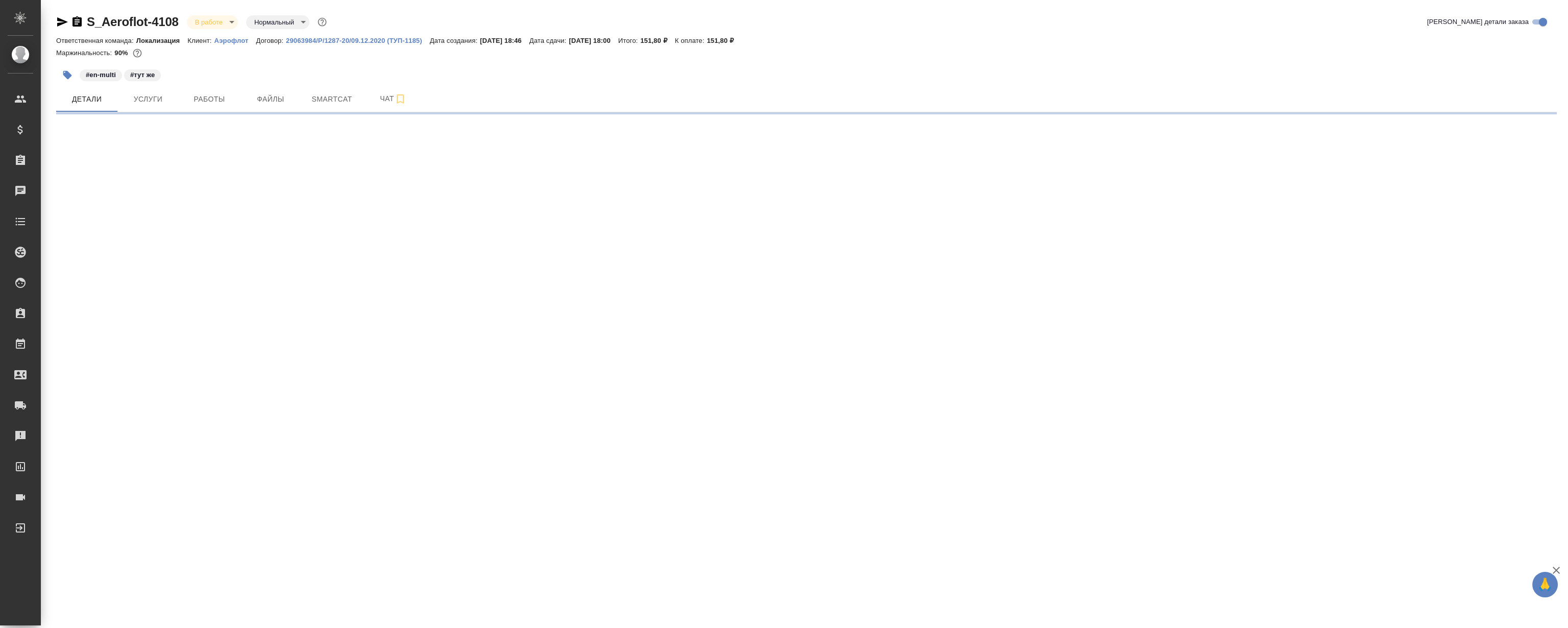
select select "RU"
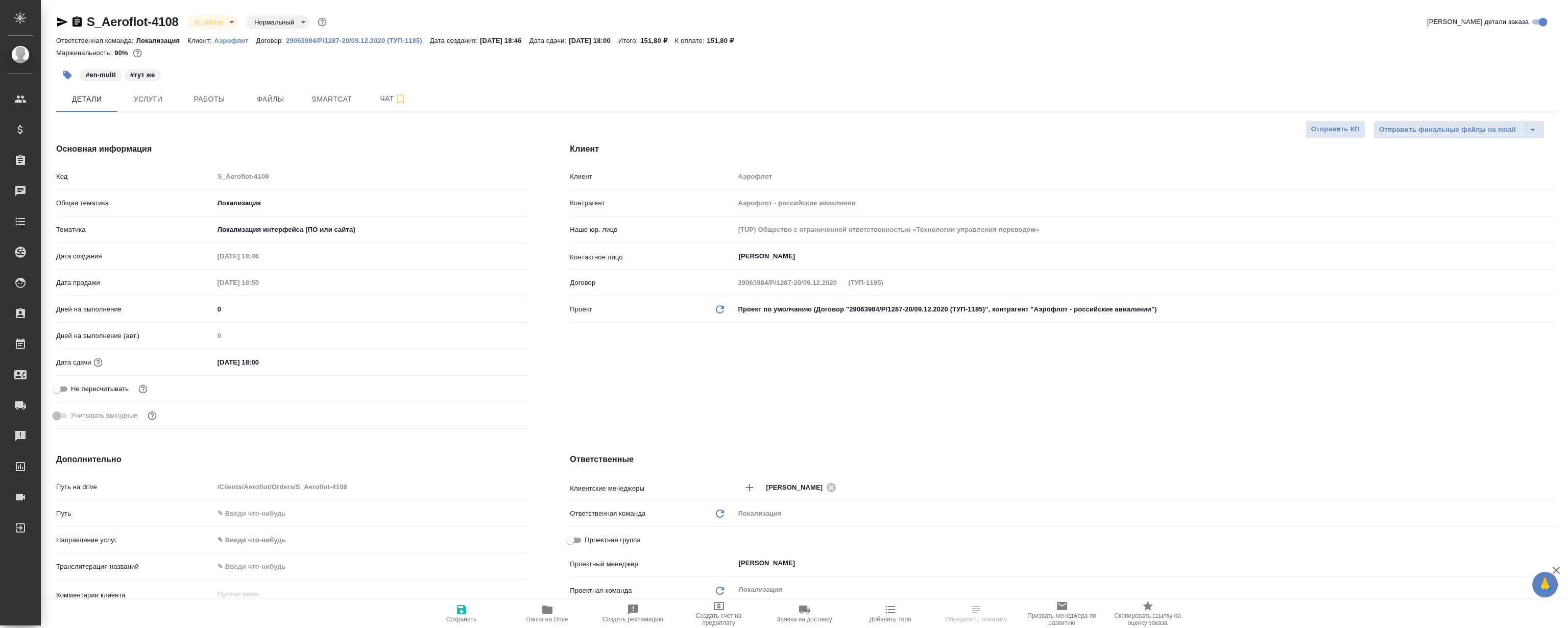
type textarea "x"
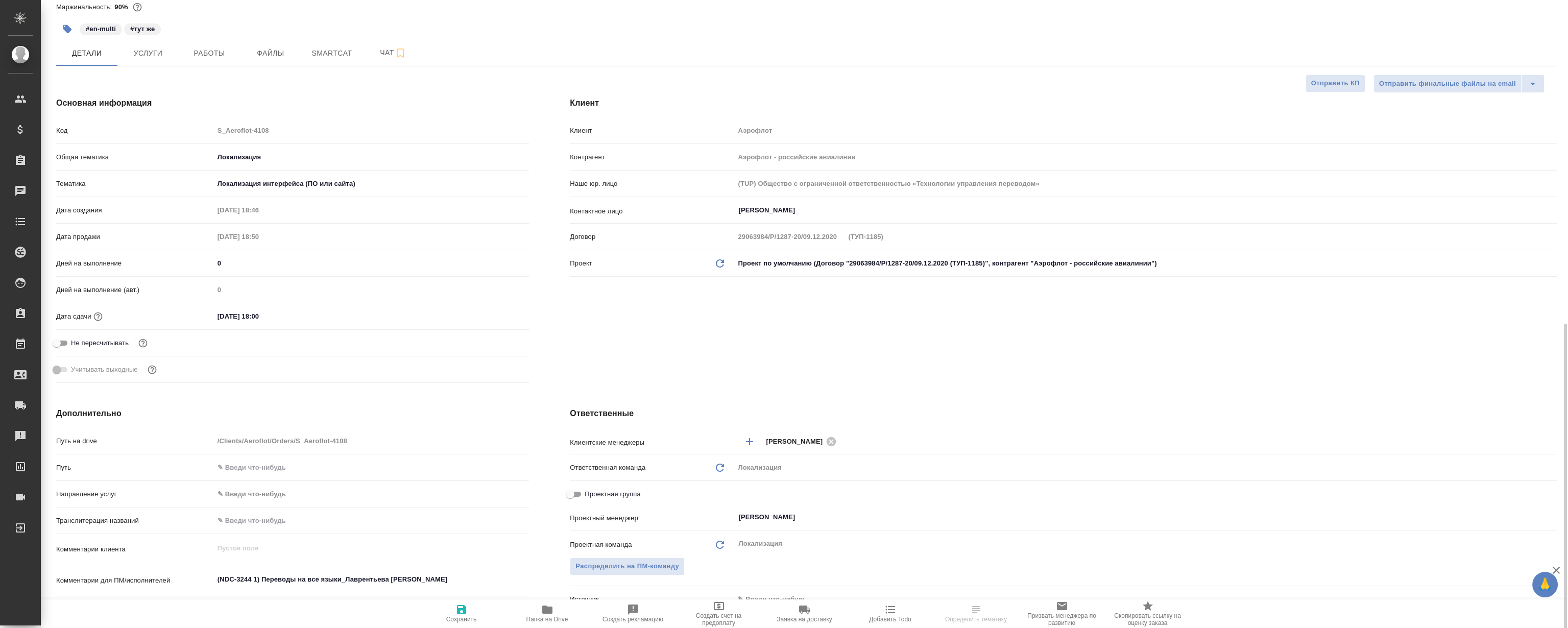
scroll to position [231, 0]
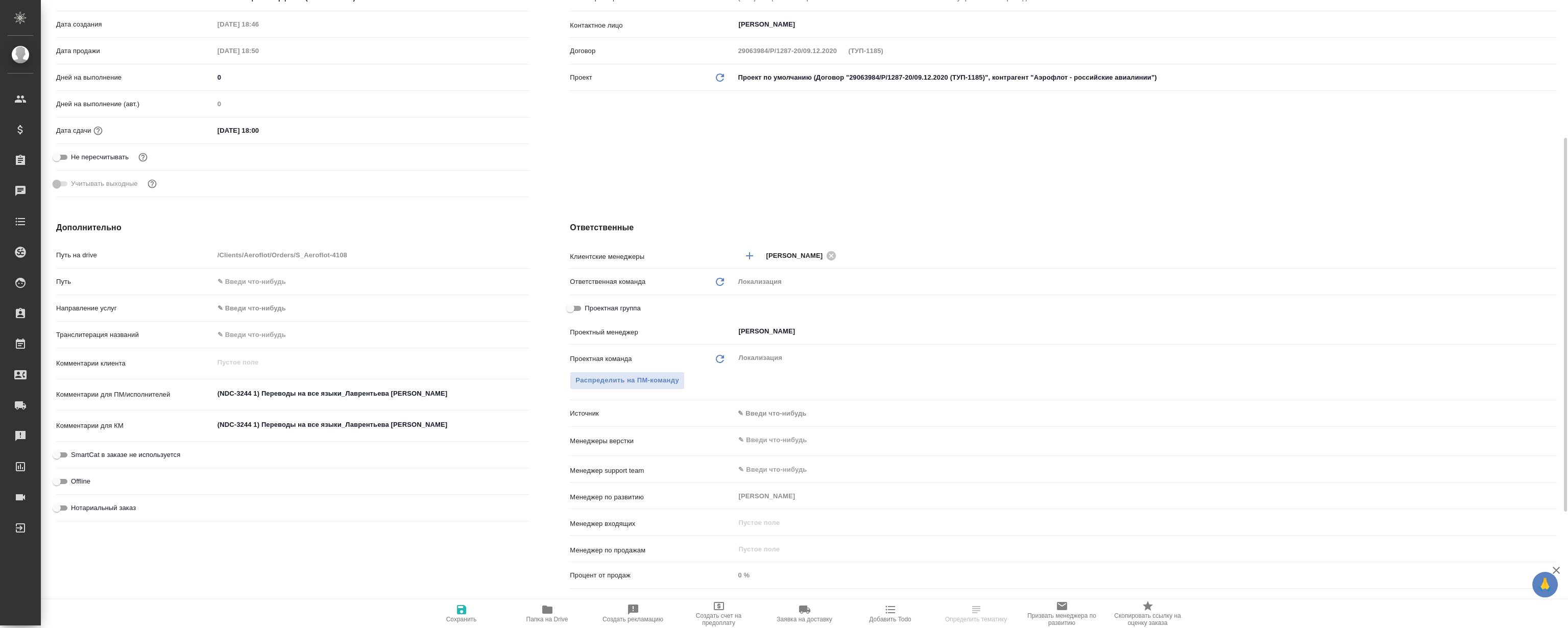
type textarea "x"
select select "RU"
type textarea "x"
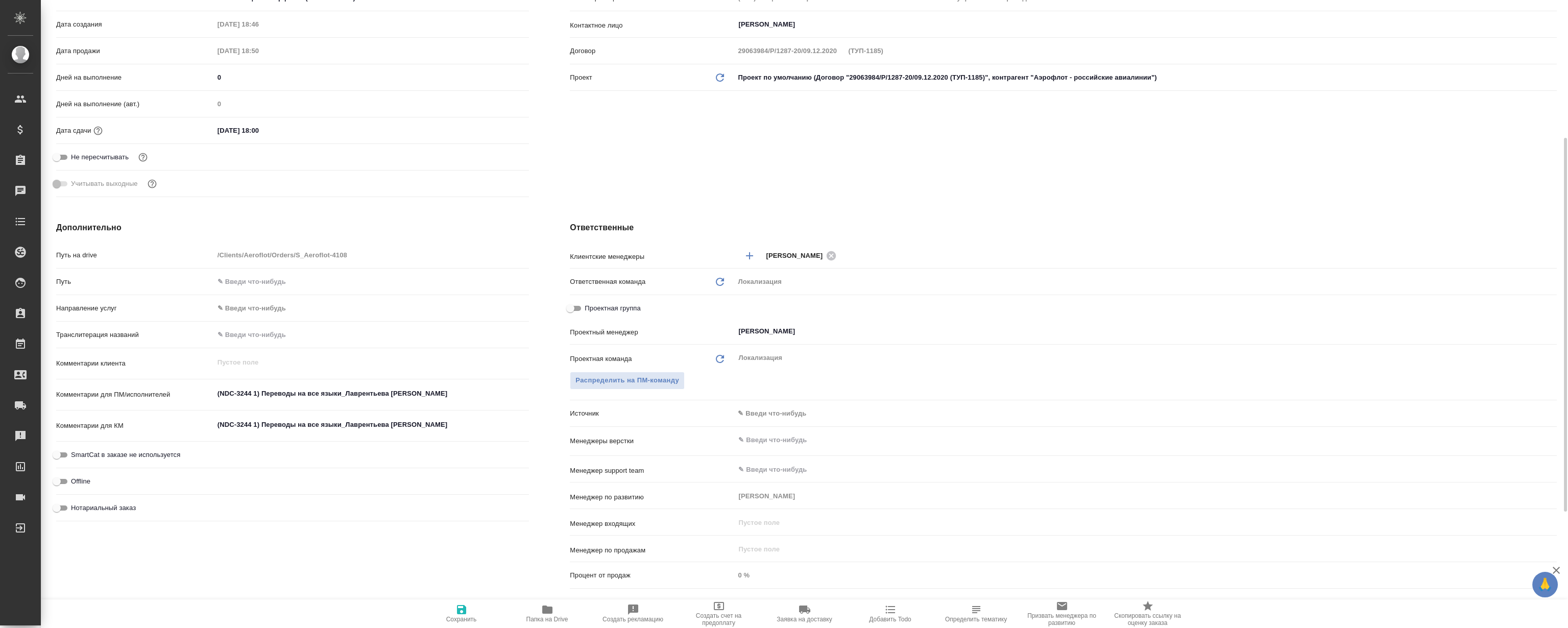
type textarea "x"
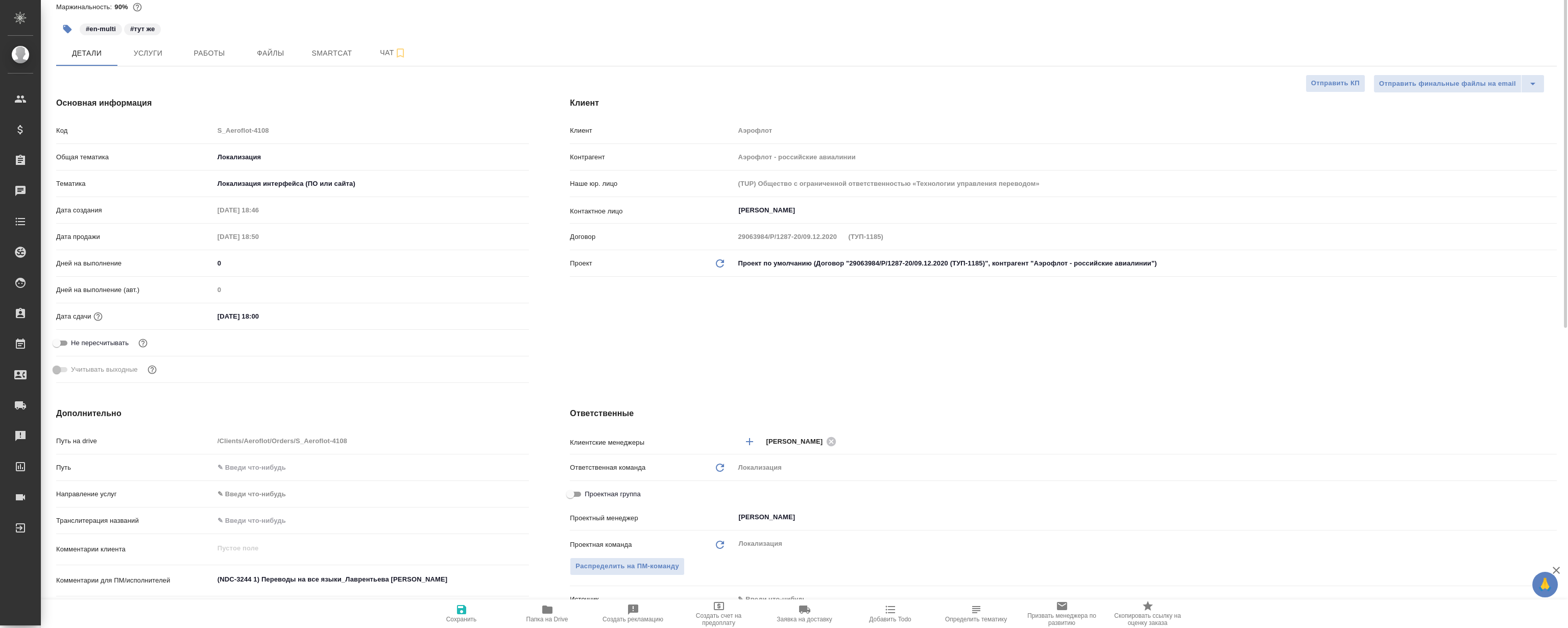
scroll to position [0, 0]
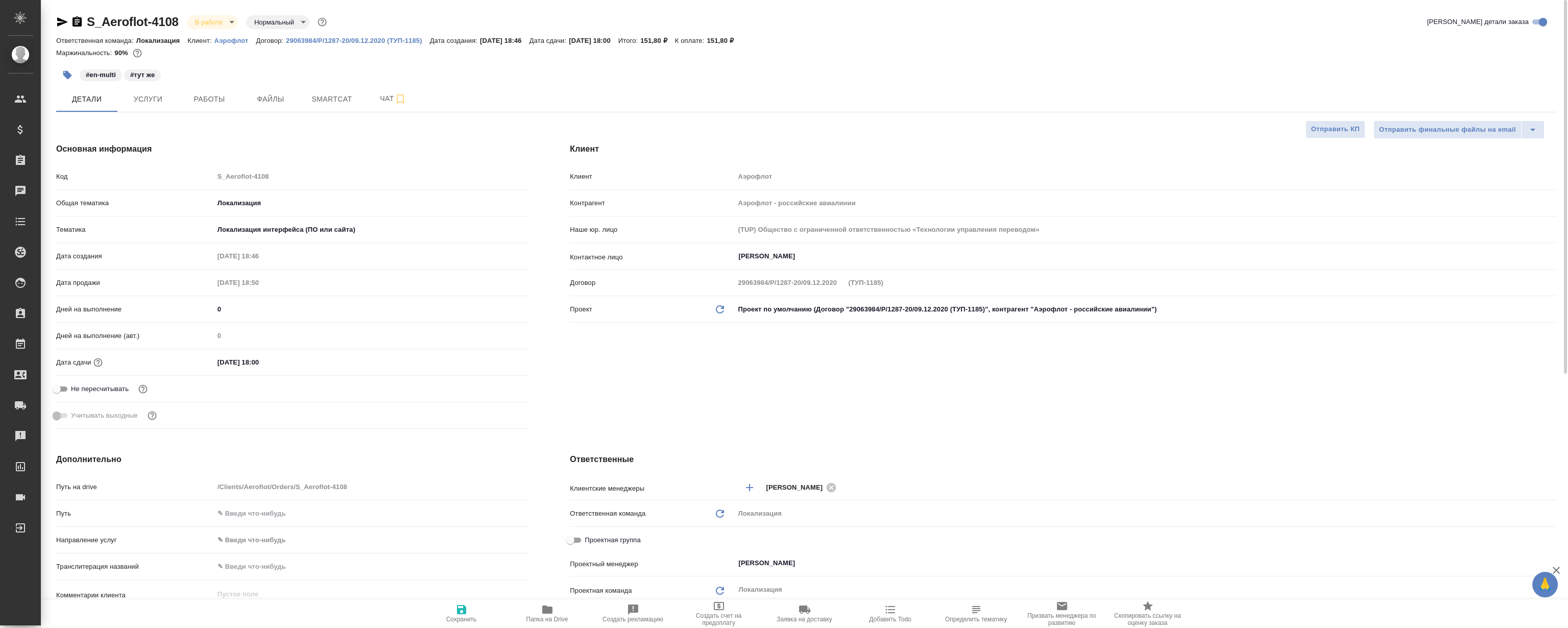
drag, startPoint x: 321, startPoint y: 97, endPoint x: 277, endPoint y: 15, distance: 93.1
click at [321, 97] on span "Smartcat" at bounding box center [332, 99] width 49 height 13
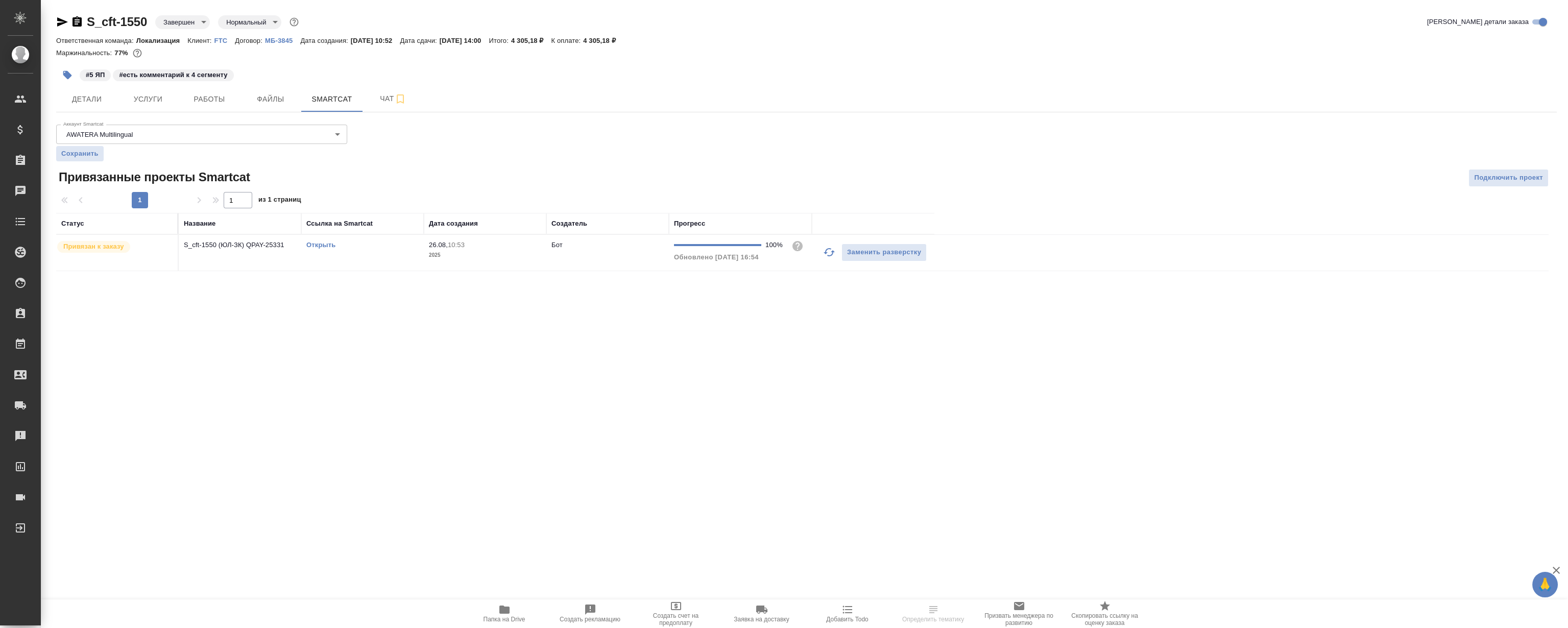
click at [317, 240] on div "Открыть" at bounding box center [362, 245] width 112 height 10
click at [317, 242] on link "Открыть" at bounding box center [320, 244] width 29 height 7
click at [270, 100] on span "Файлы" at bounding box center [271, 99] width 49 height 13
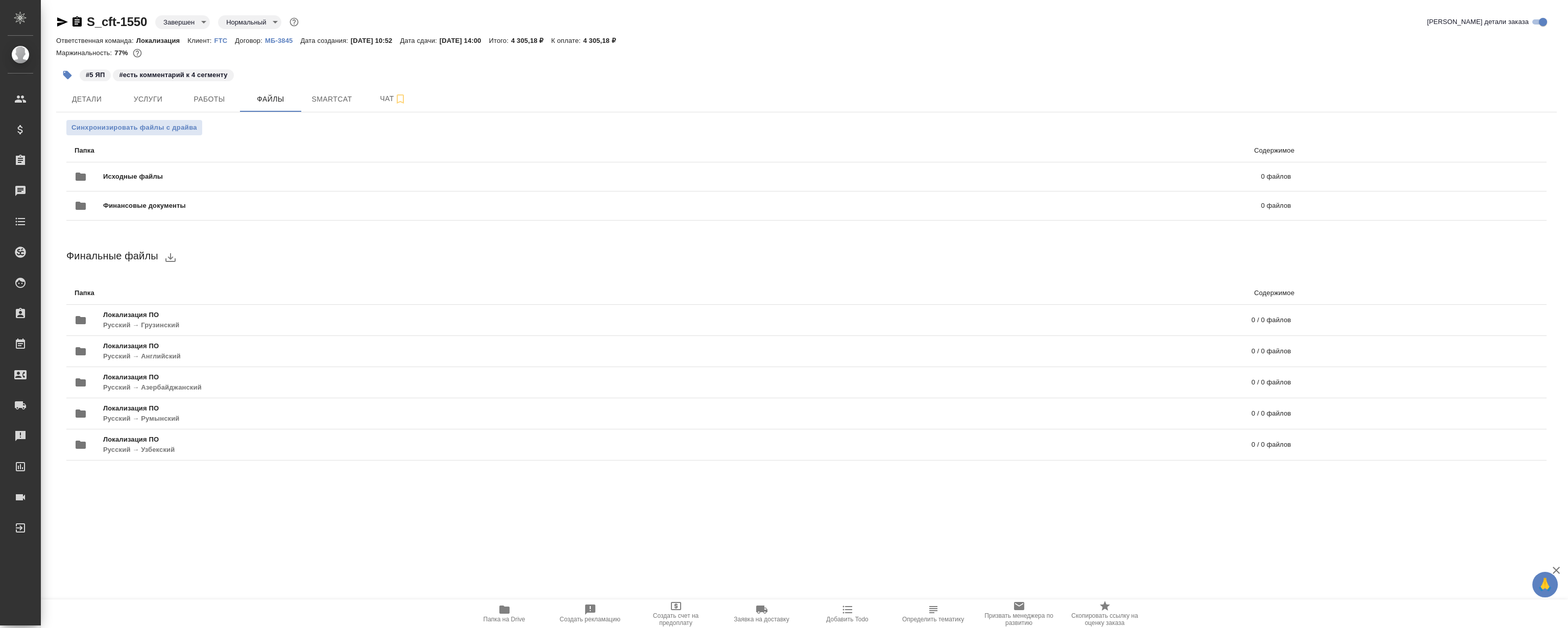
click at [514, 613] on span "Папка на Drive" at bounding box center [504, 613] width 73 height 20
